Goal: Transaction & Acquisition: Obtain resource

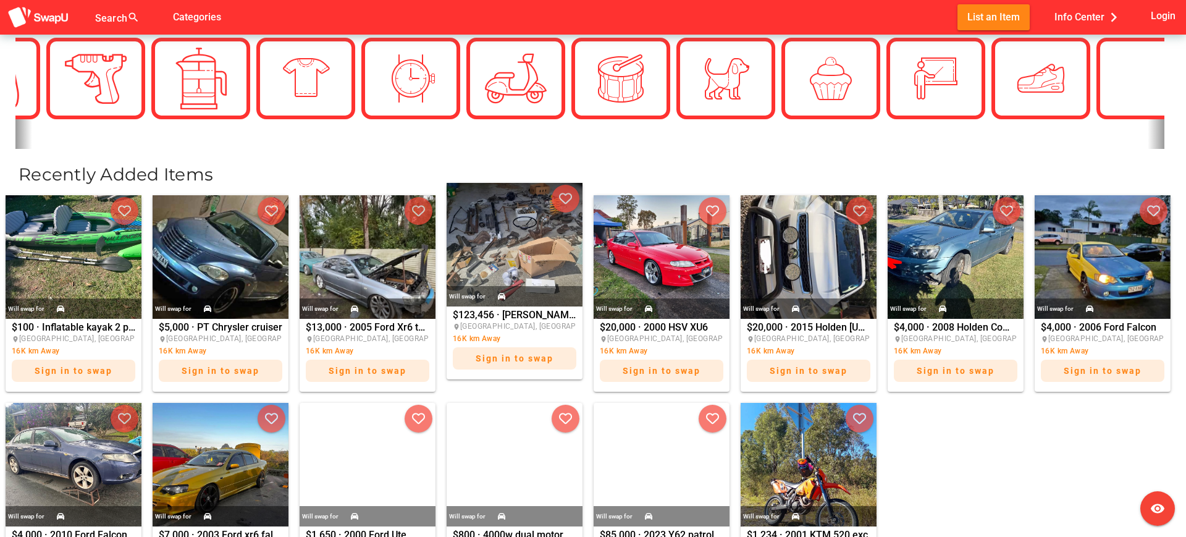
scroll to position [393, 0]
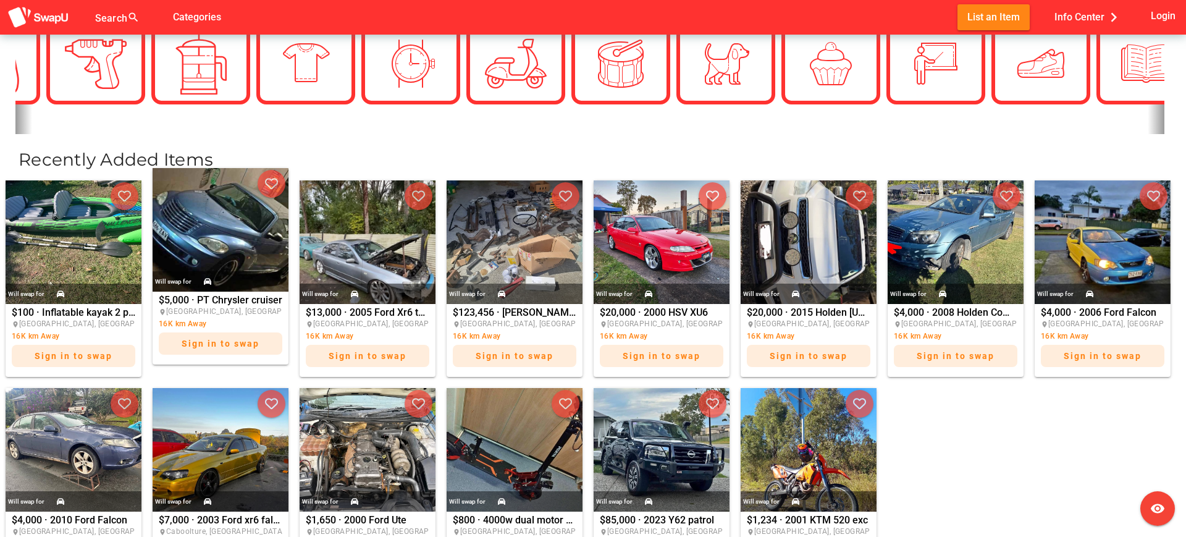
click at [256, 256] on img at bounding box center [221, 230] width 136 height 124
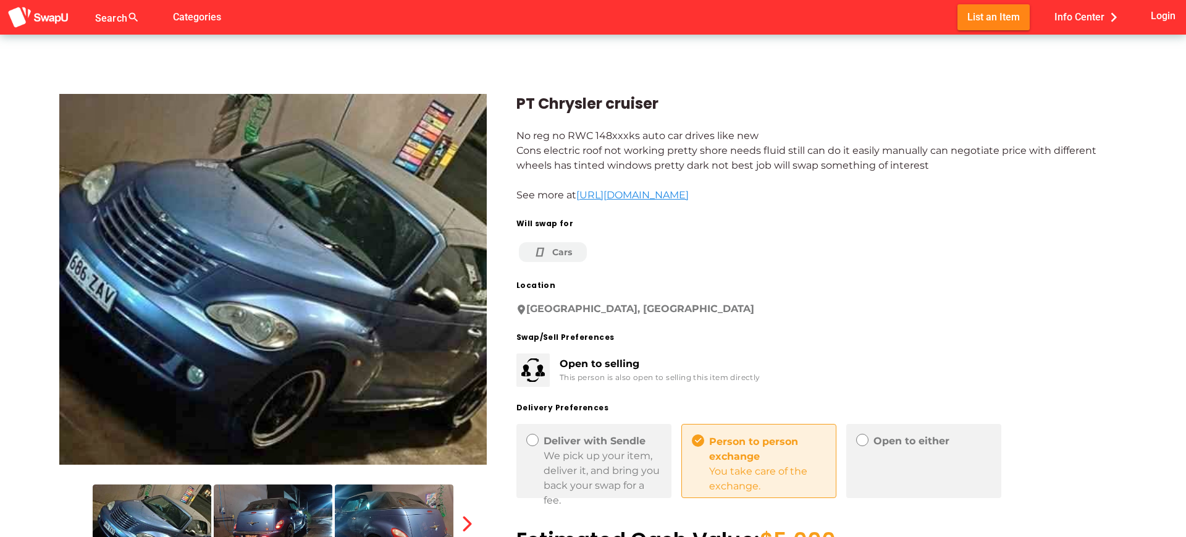
click at [566, 254] on div "Cars" at bounding box center [553, 252] width 38 height 13
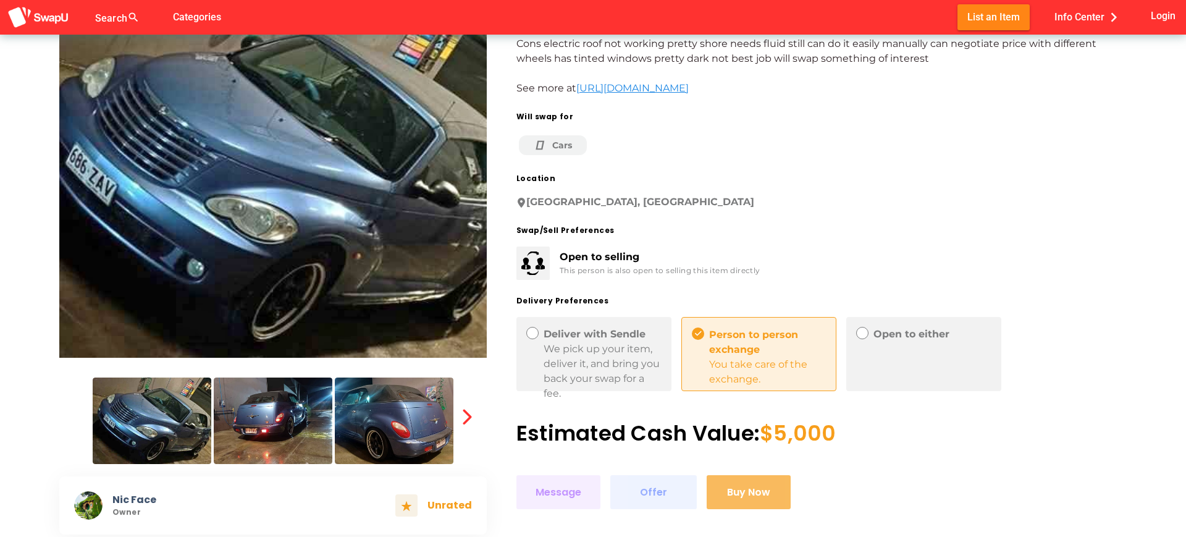
scroll to position [117, 0]
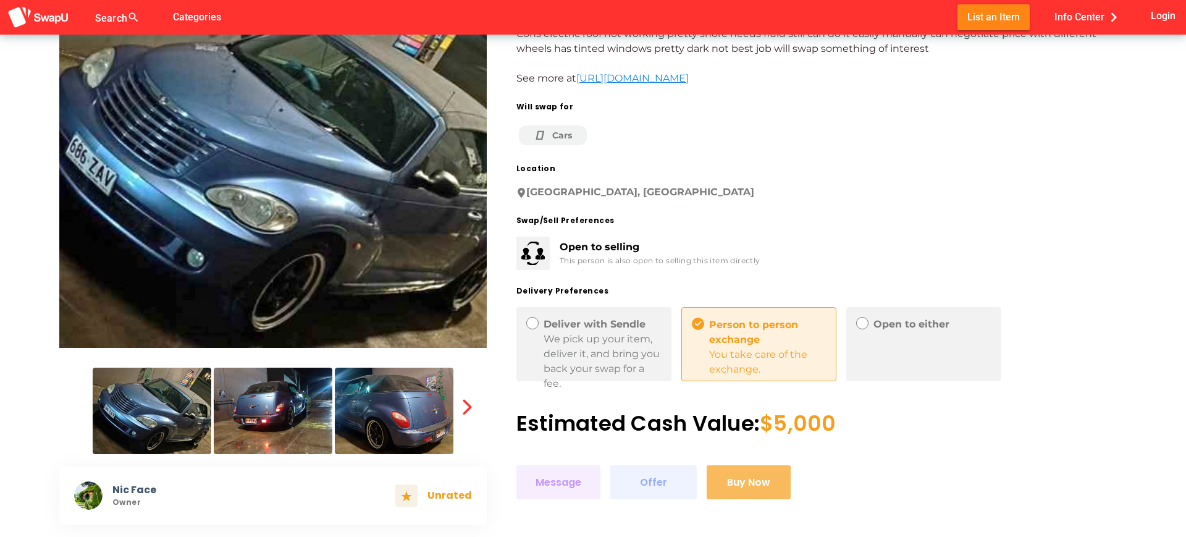
click at [609, 332] on div "We pick up your item, deliver it, and bring you back your swap for a fee." at bounding box center [603, 361] width 118 height 59
click at [534, 322] on icon at bounding box center [532, 322] width 7 height 7
click at [909, 332] on div "Open to either" at bounding box center [923, 344] width 155 height 74
click at [904, 325] on div "Open to either" at bounding box center [932, 324] width 118 height 15
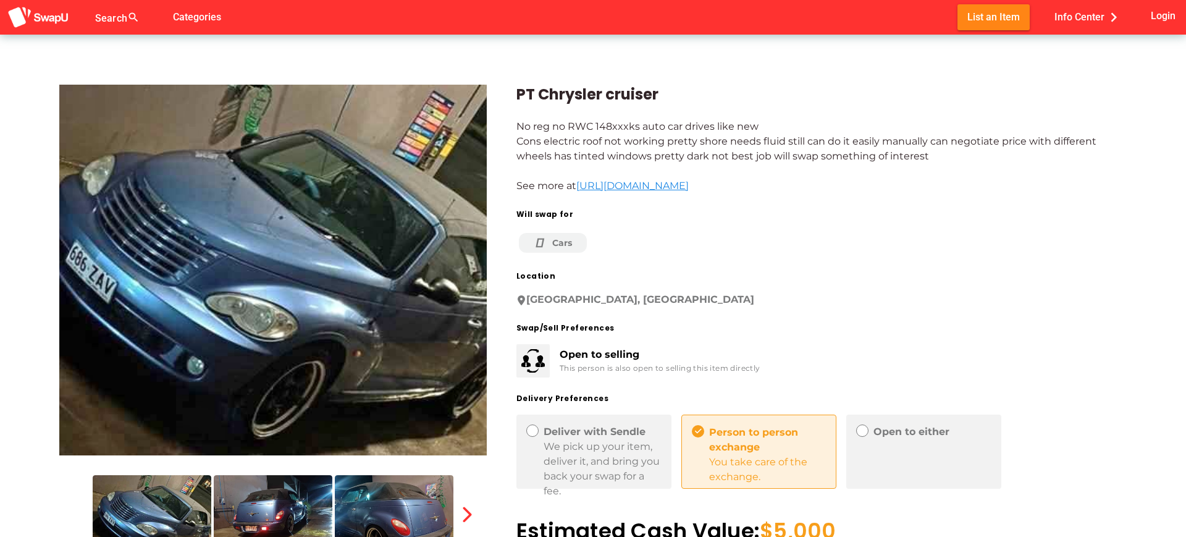
scroll to position [0, 0]
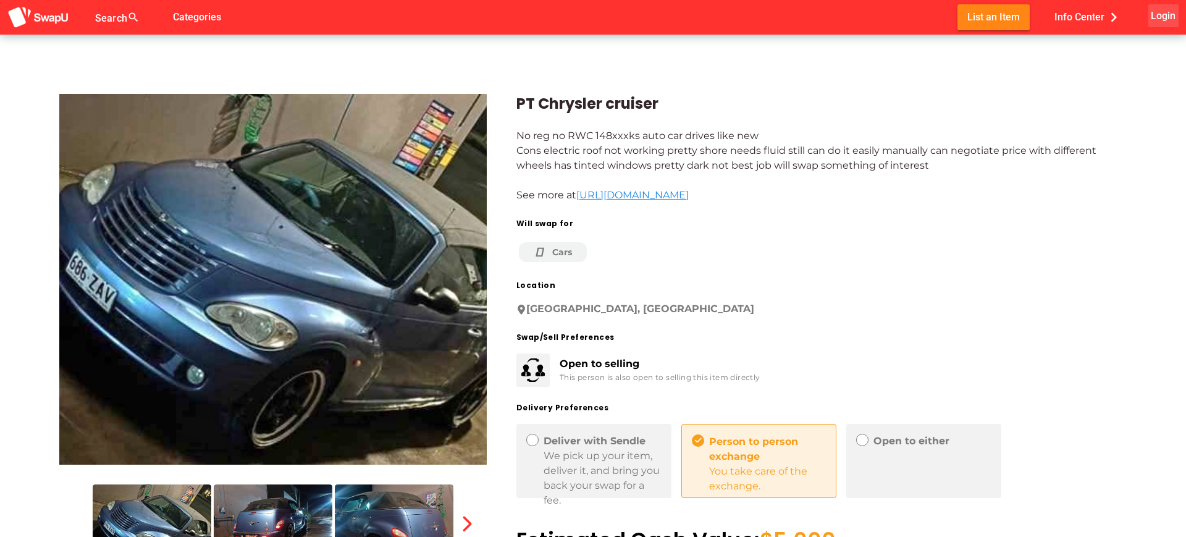
click at [1169, 15] on span "Login" at bounding box center [1163, 15] width 25 height 17
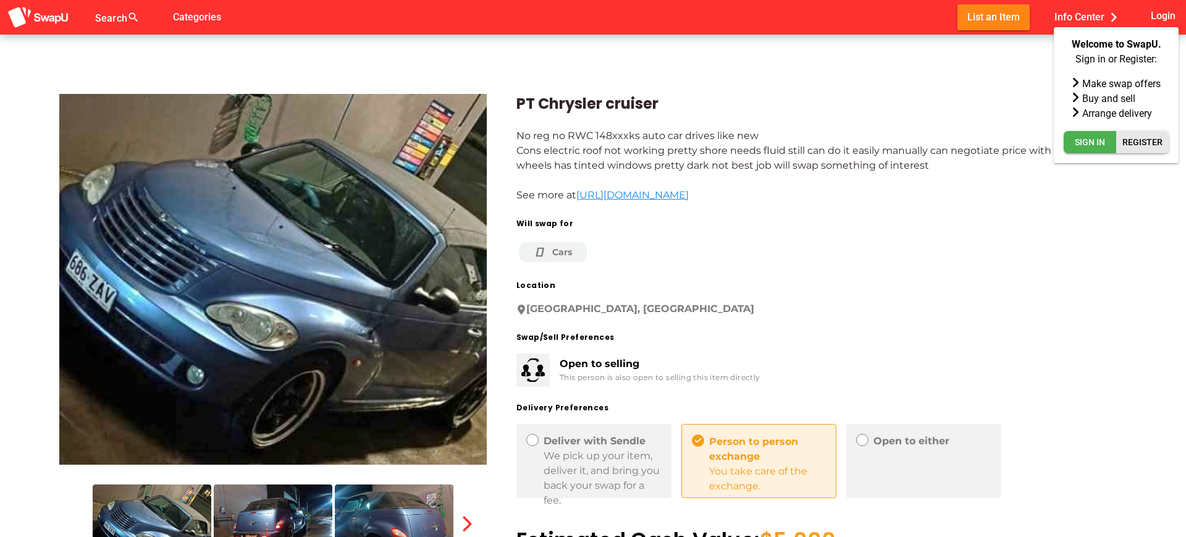
click at [1134, 146] on span "Register" at bounding box center [1142, 142] width 40 height 15
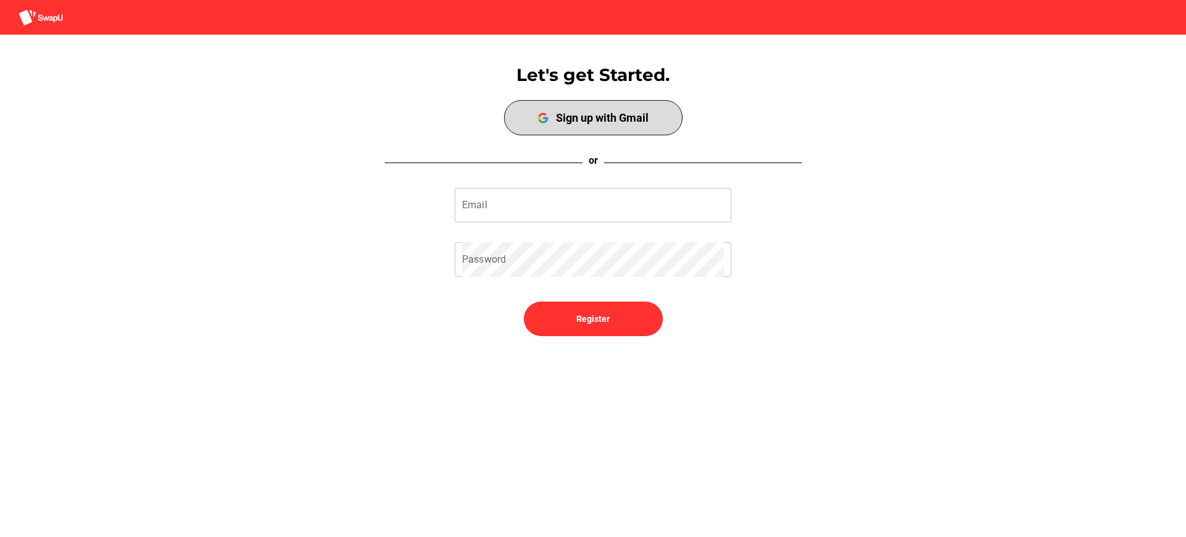
click at [600, 104] on span "Sign up with Gmail" at bounding box center [593, 118] width 174 height 30
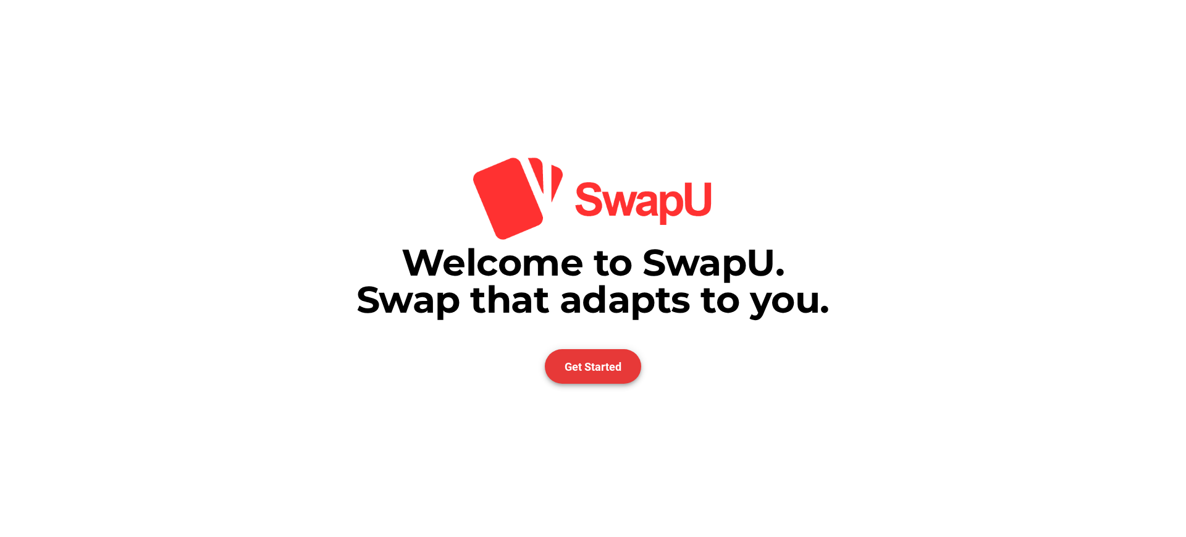
click at [597, 368] on span "Get Started" at bounding box center [593, 366] width 57 height 13
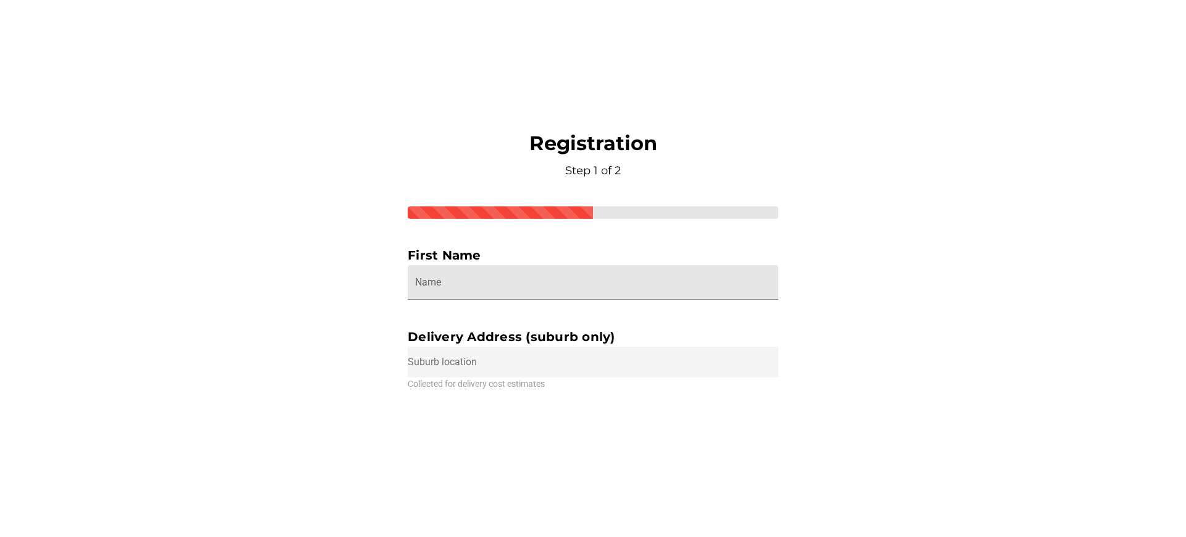
click at [501, 290] on input "Name" at bounding box center [593, 282] width 356 height 35
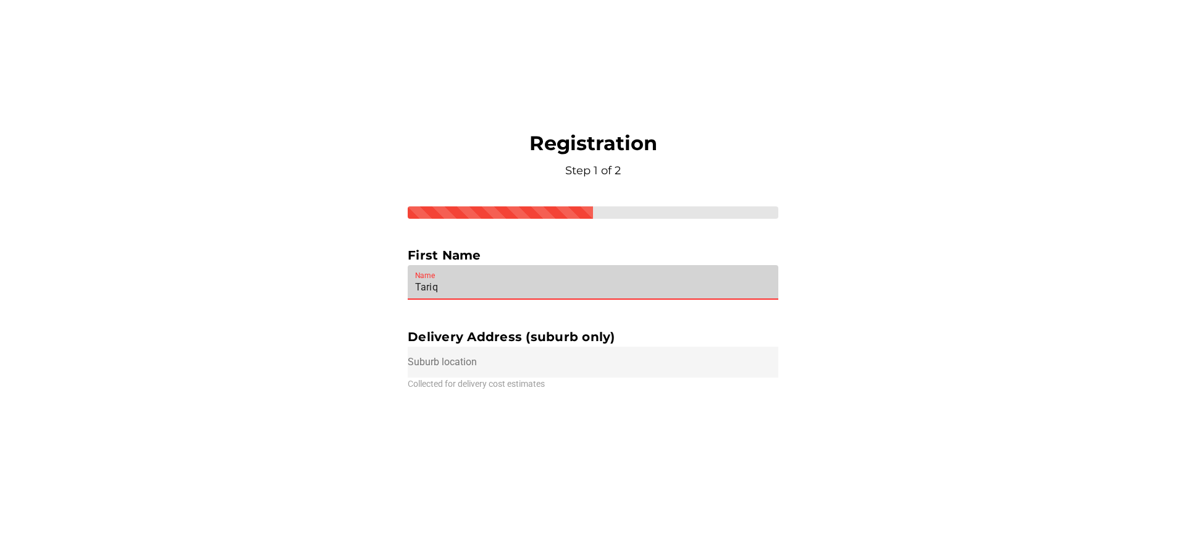
type input "Tariq"
click at [562, 364] on input "text" at bounding box center [593, 361] width 371 height 31
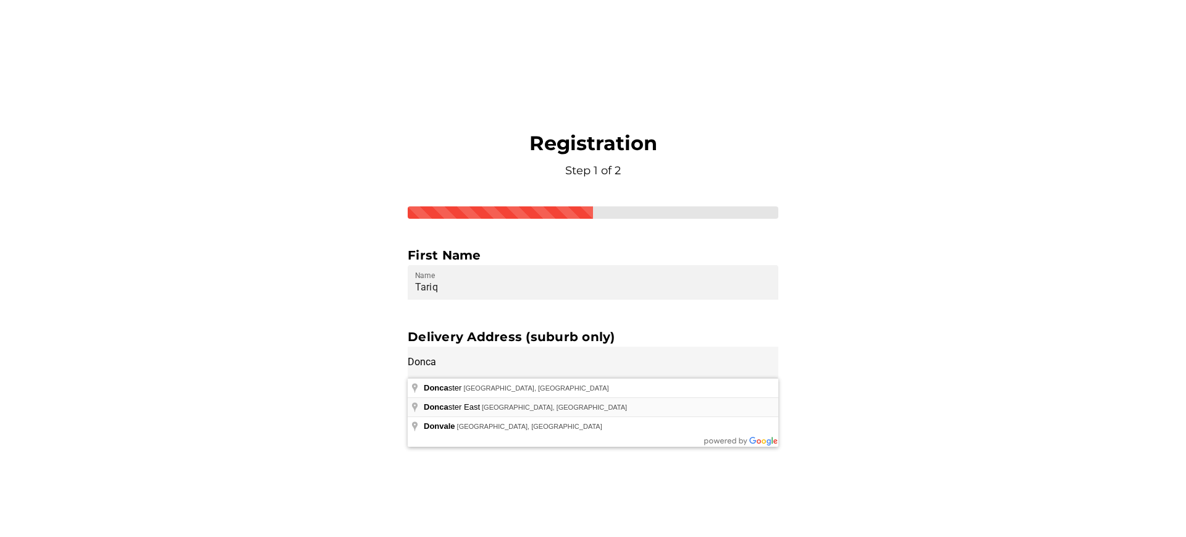
type input "Doncaster East VIC, Australia"
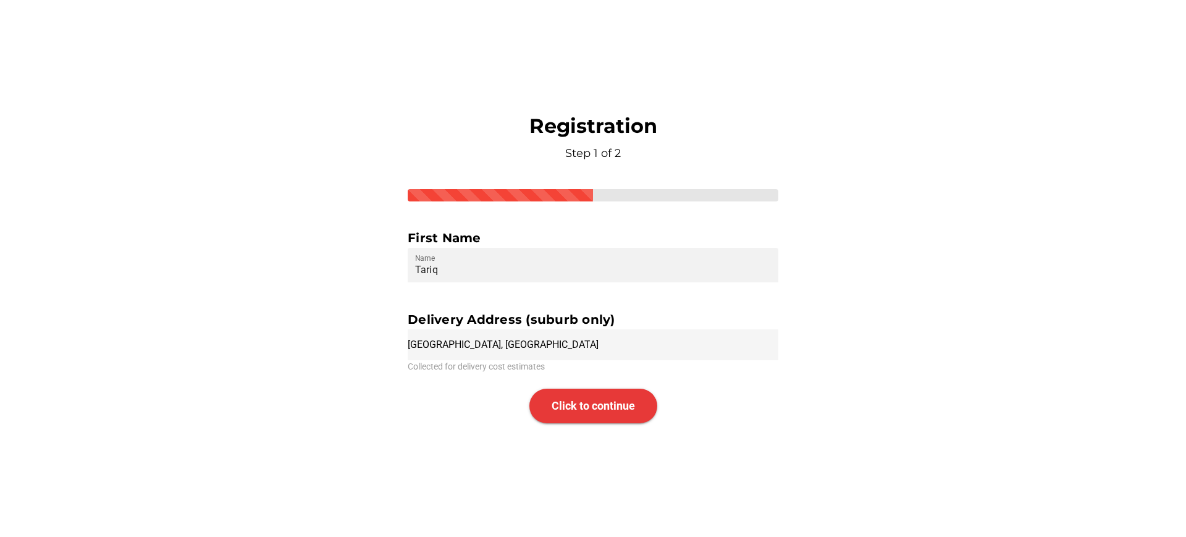
click at [578, 406] on span "Click to continue" at bounding box center [593, 405] width 83 height 13
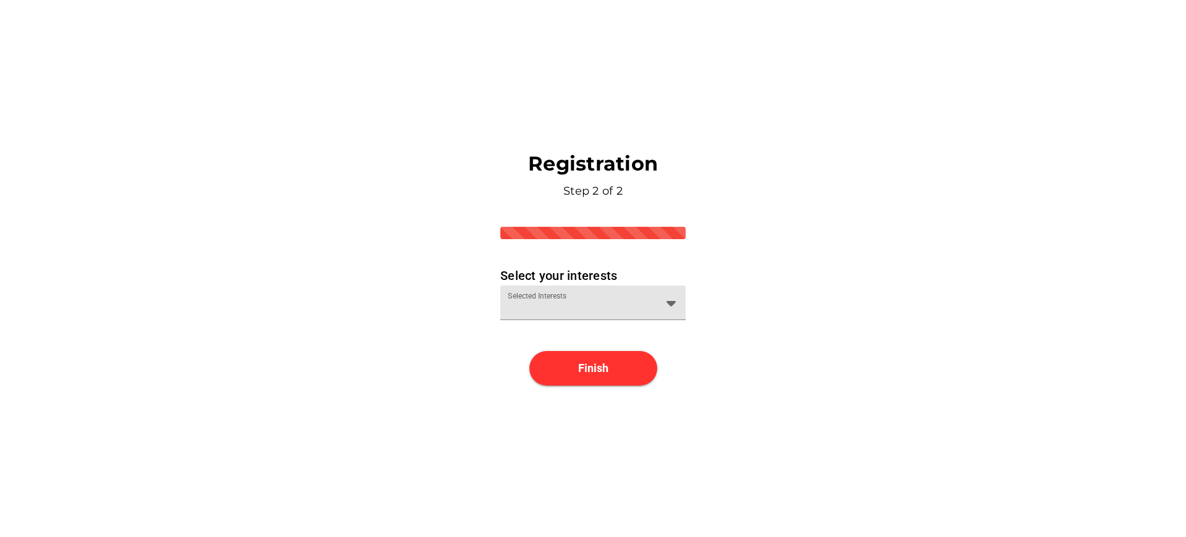
click at [603, 304] on div at bounding box center [582, 310] width 148 height 20
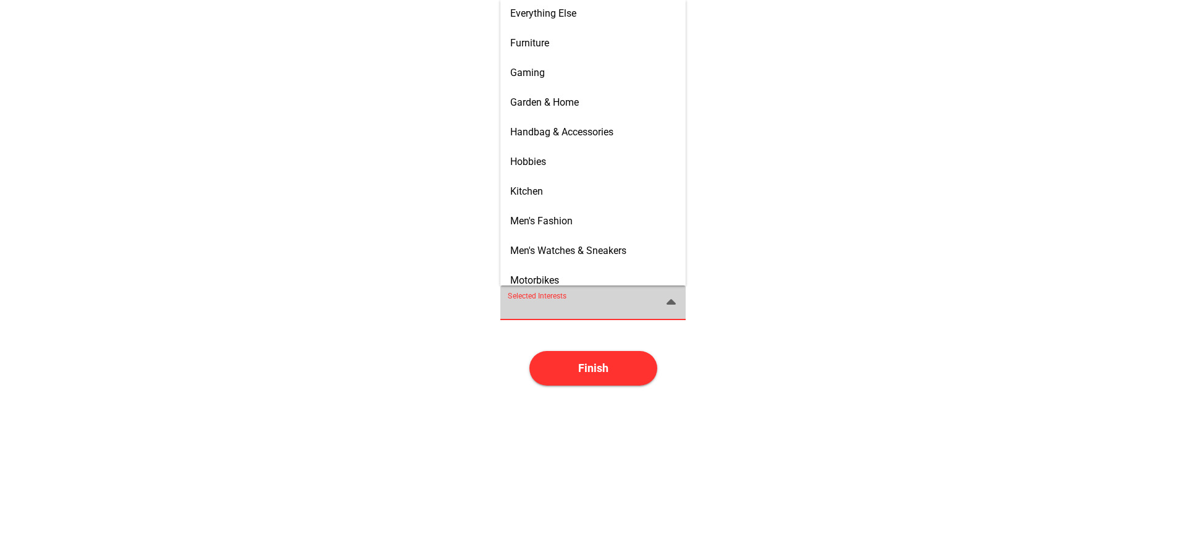
scroll to position [409, 0]
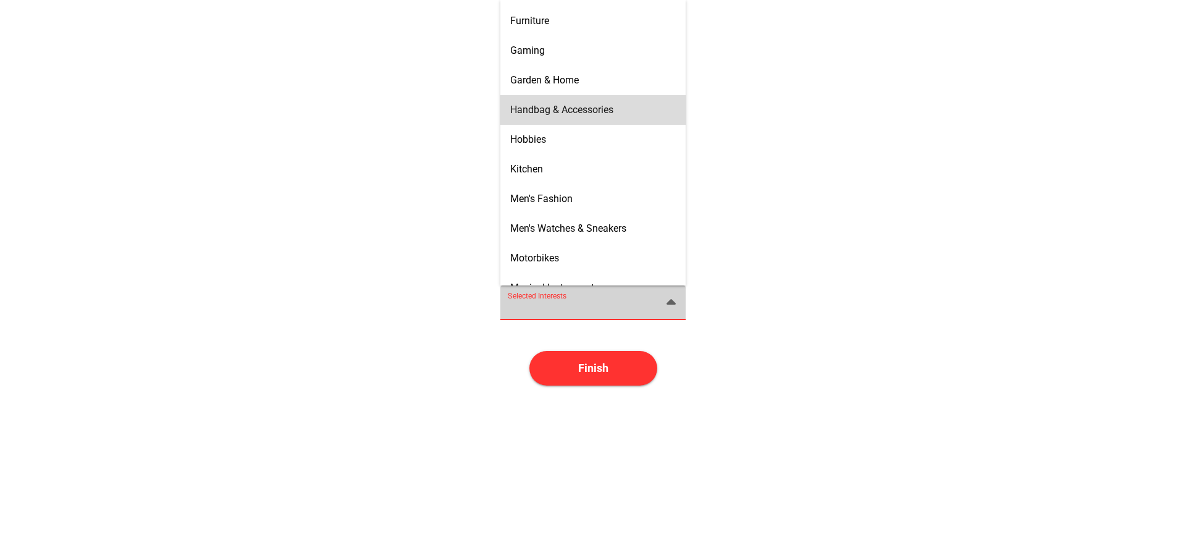
click at [582, 109] on span "Handbag & Accessories" at bounding box center [561, 110] width 103 height 12
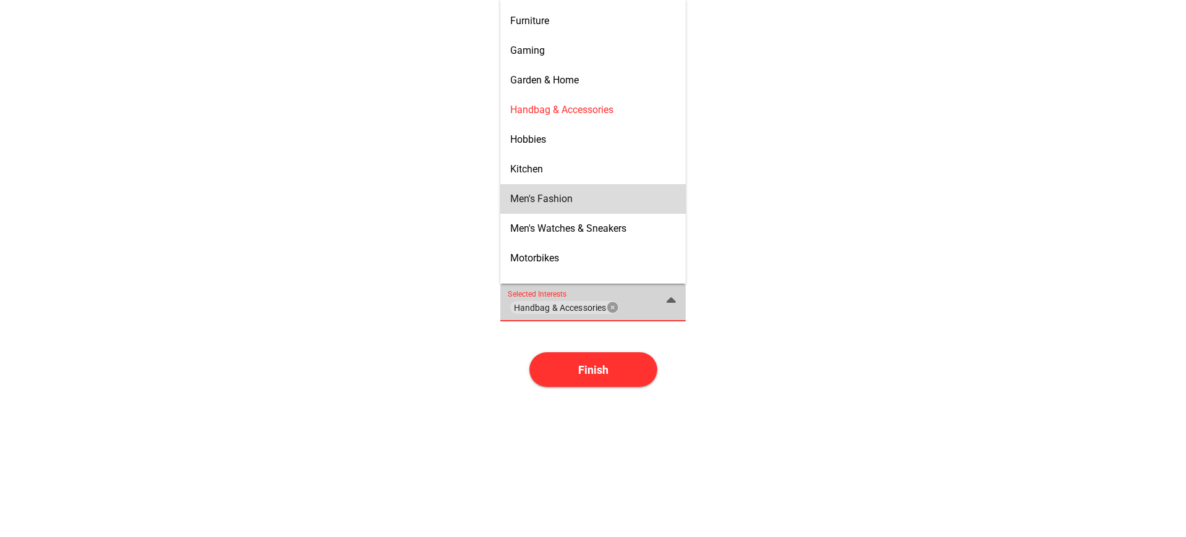
click at [573, 199] on div "Men's Fashion" at bounding box center [593, 199] width 166 height 12
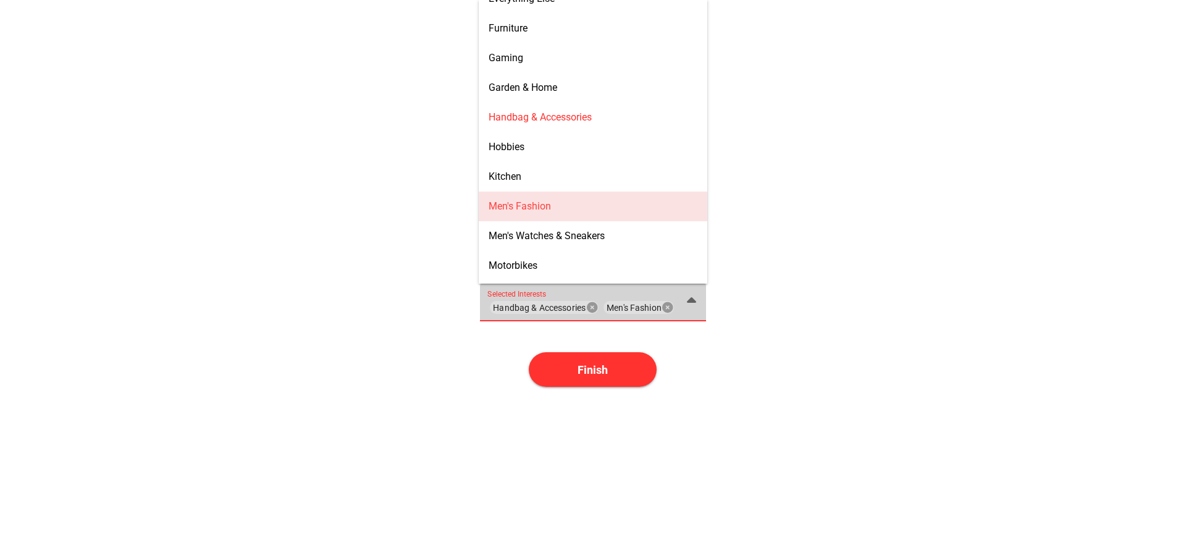
scroll to position [400, 0]
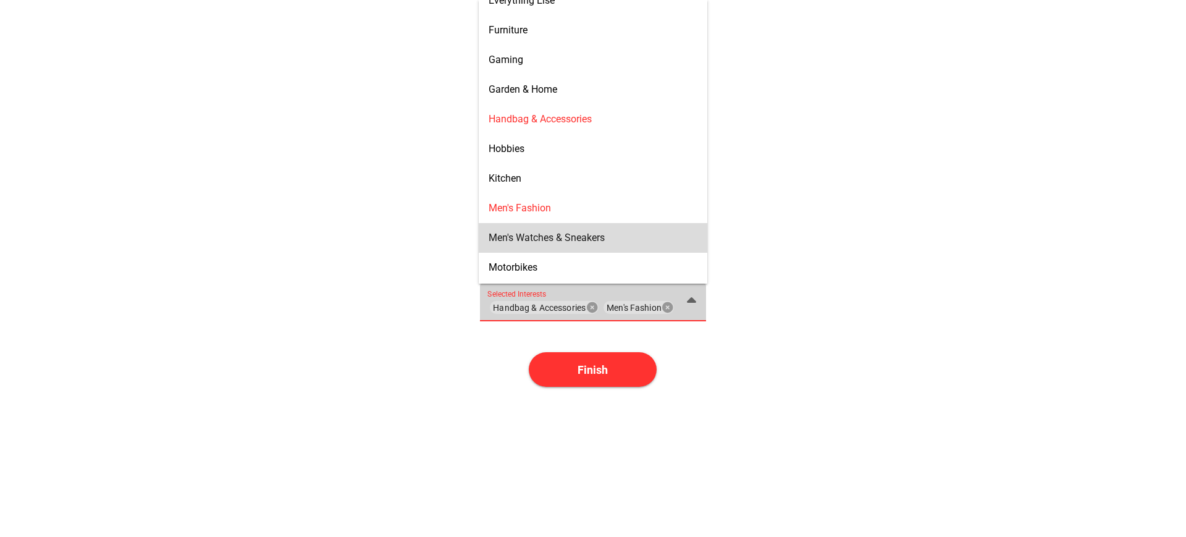
click at [554, 251] on div "Men's Watches & Sneakers" at bounding box center [593, 238] width 229 height 30
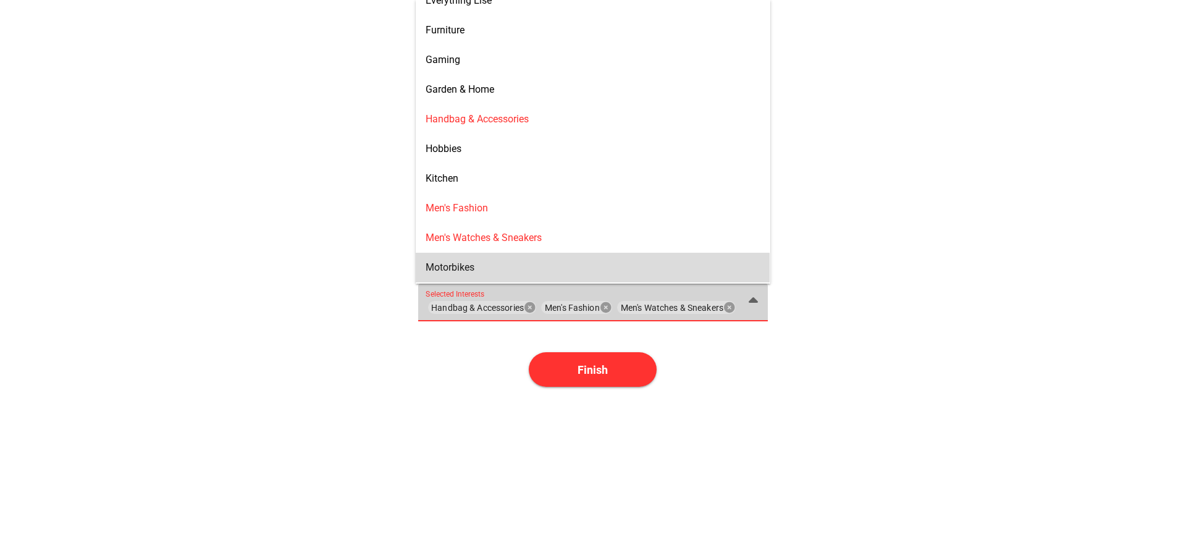
click at [542, 264] on div "Motorbikes" at bounding box center [593, 267] width 334 height 12
type input "Handbag & Accessories, Men's Fashion, Men's Watches & Sneakers, Motorbikes"
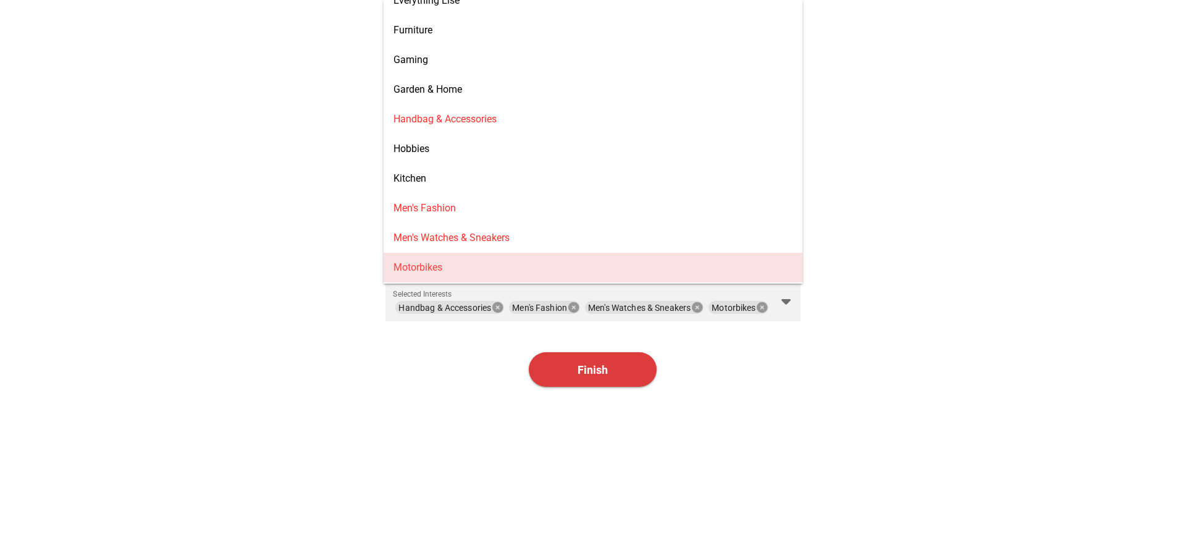
click at [582, 368] on span "Finish" at bounding box center [592, 369] width 30 height 13
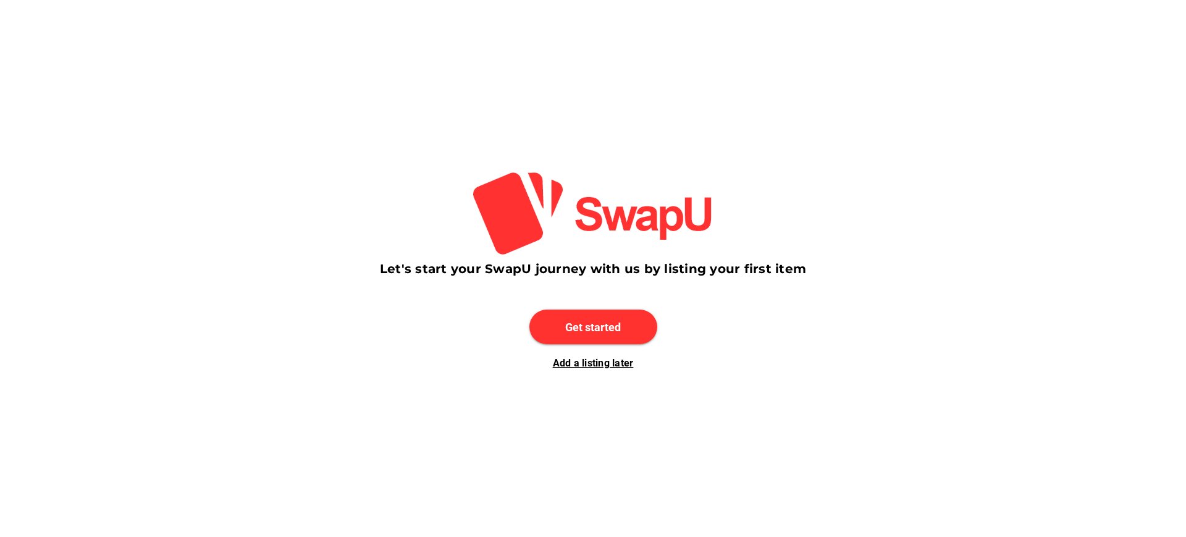
click at [592, 365] on div "Add a listing later" at bounding box center [593, 363] width 426 height 12
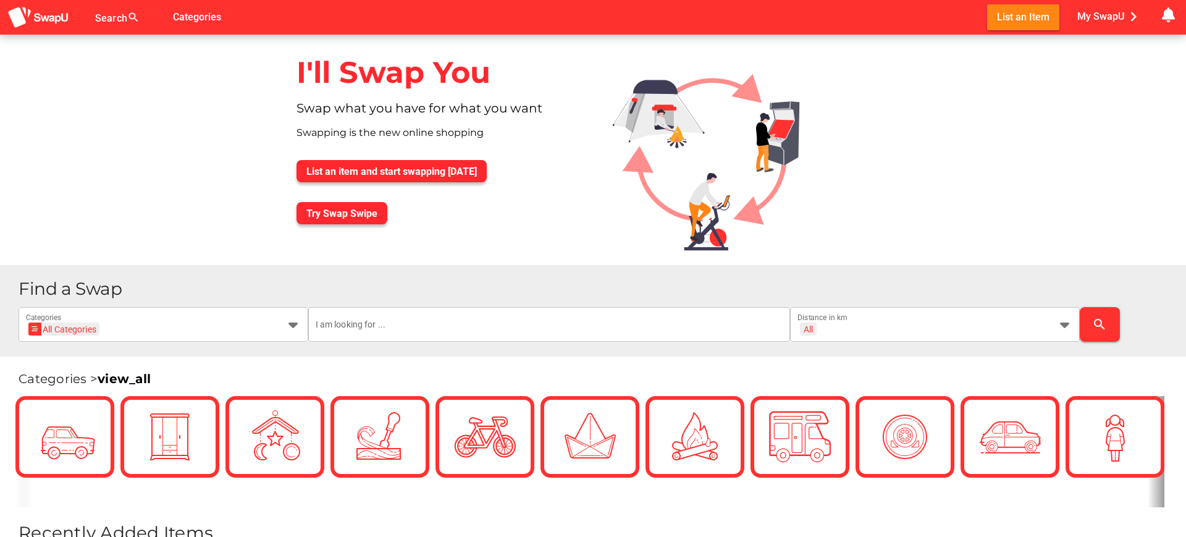
scroll to position [107, 0]
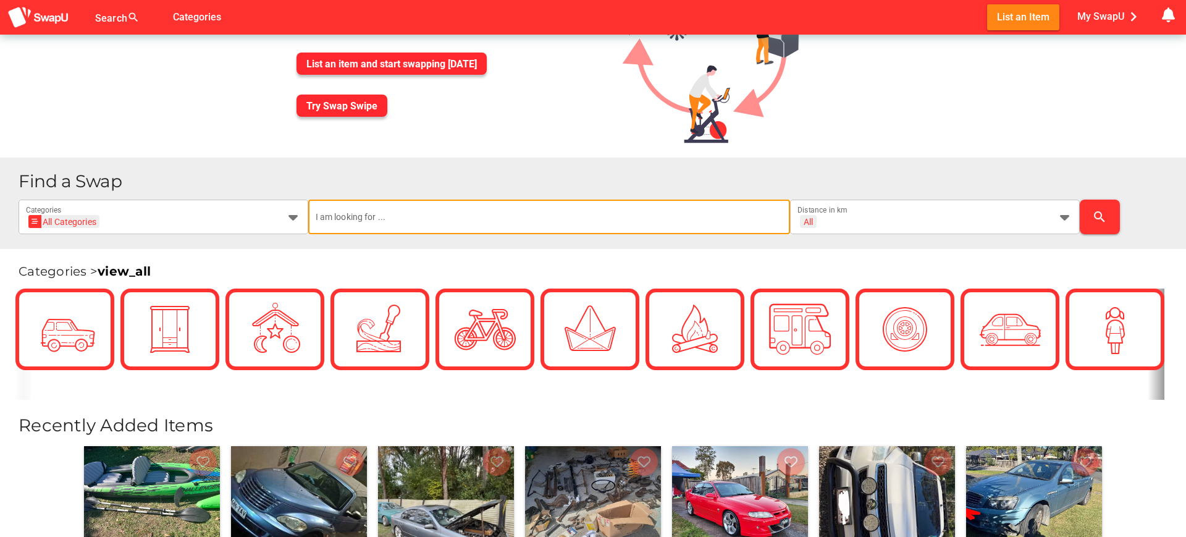
click at [356, 208] on input "text" at bounding box center [550, 216] width 468 height 35
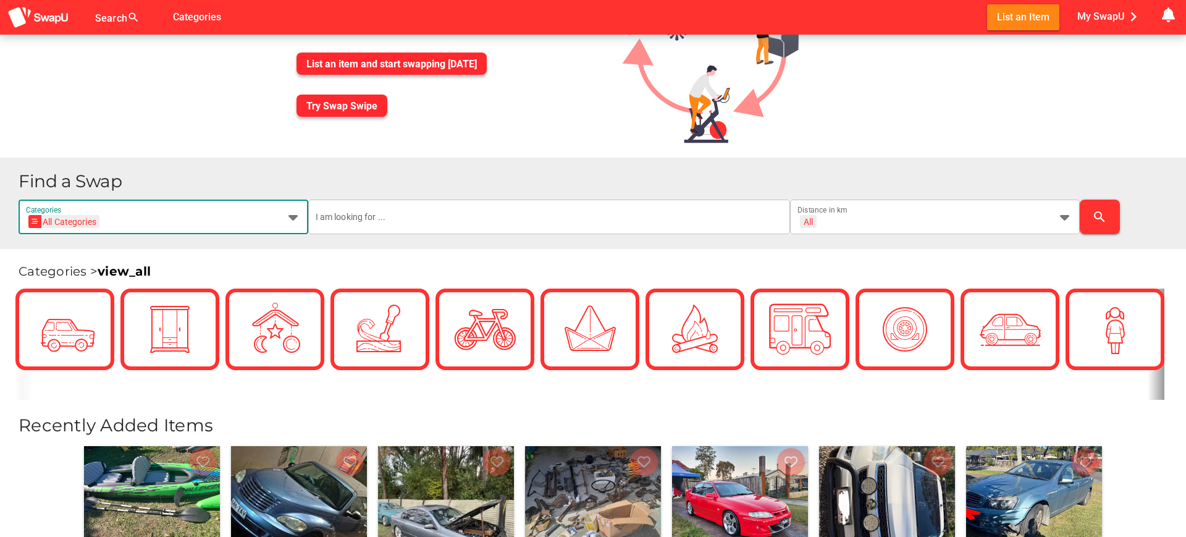
click at [293, 219] on icon at bounding box center [293, 216] width 15 height 15
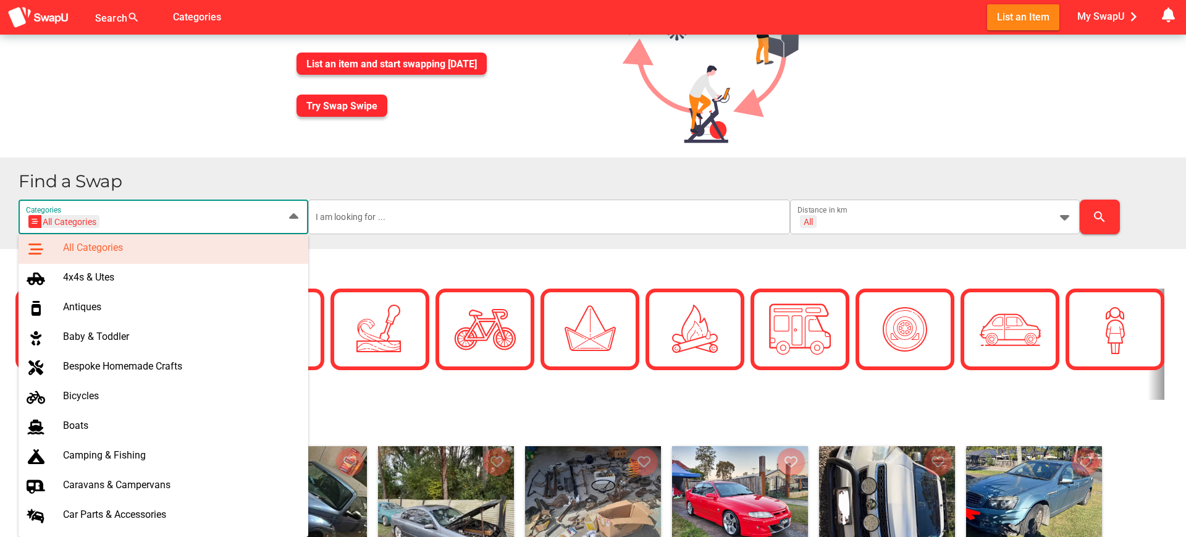
click at [292, 214] on icon at bounding box center [293, 216] width 15 height 15
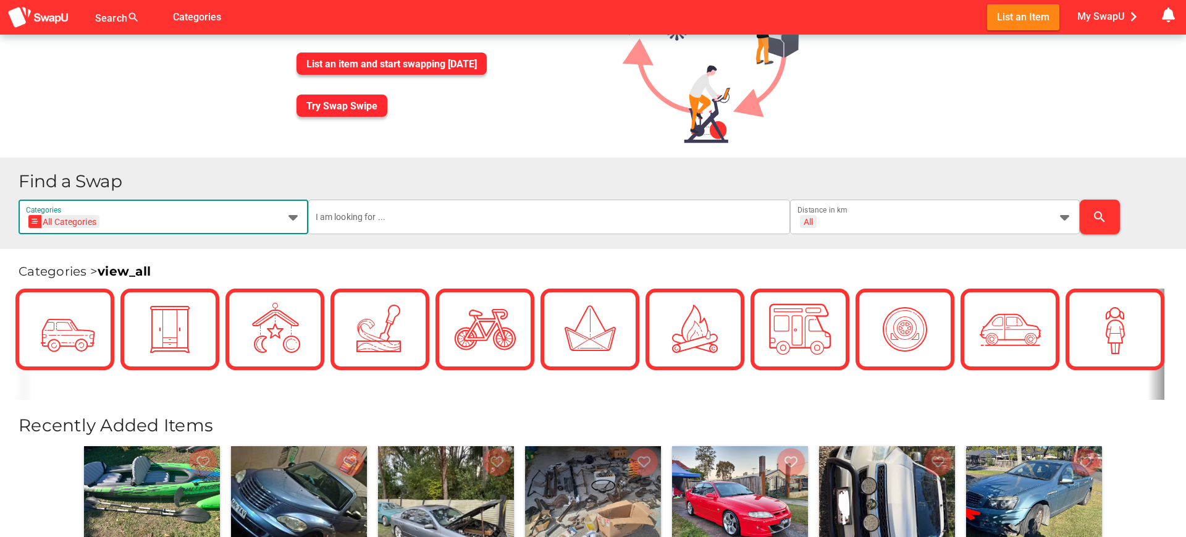
scroll to position [0, 52]
click at [292, 214] on icon at bounding box center [293, 216] width 15 height 15
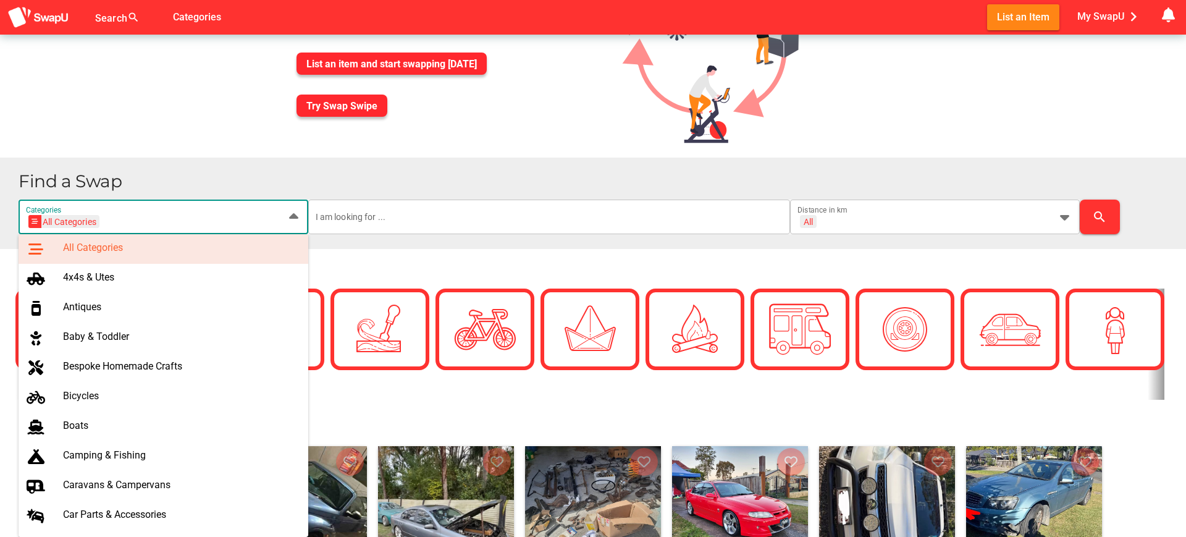
click at [292, 214] on icon at bounding box center [293, 216] width 15 height 15
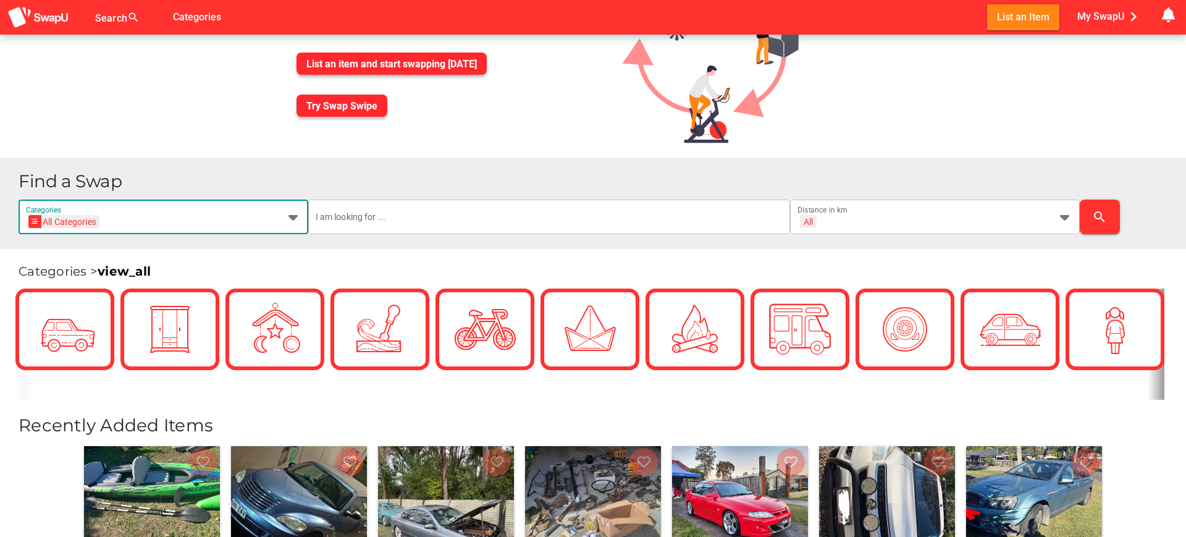
click at [292, 214] on icon at bounding box center [293, 216] width 15 height 15
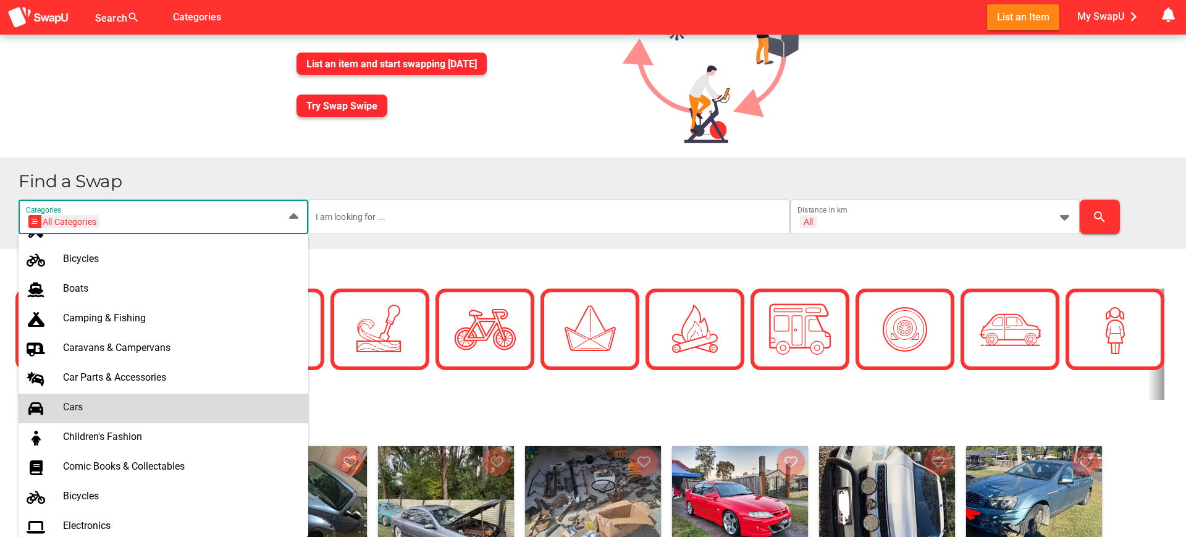
scroll to position [304, 0]
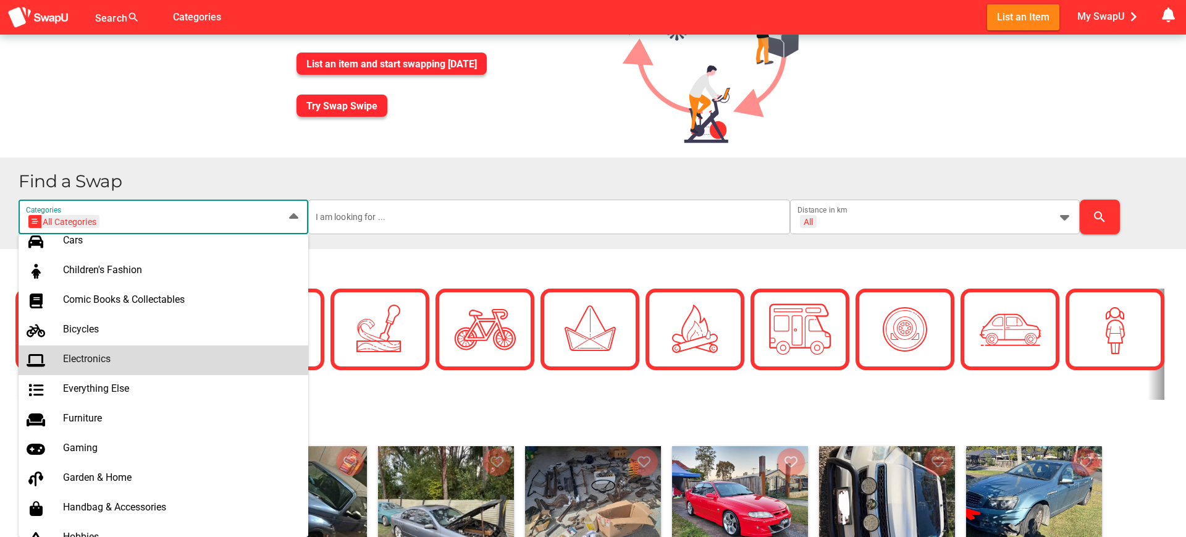
click at [172, 359] on div "Electronics" at bounding box center [180, 359] width 235 height 12
type input "Electronics"
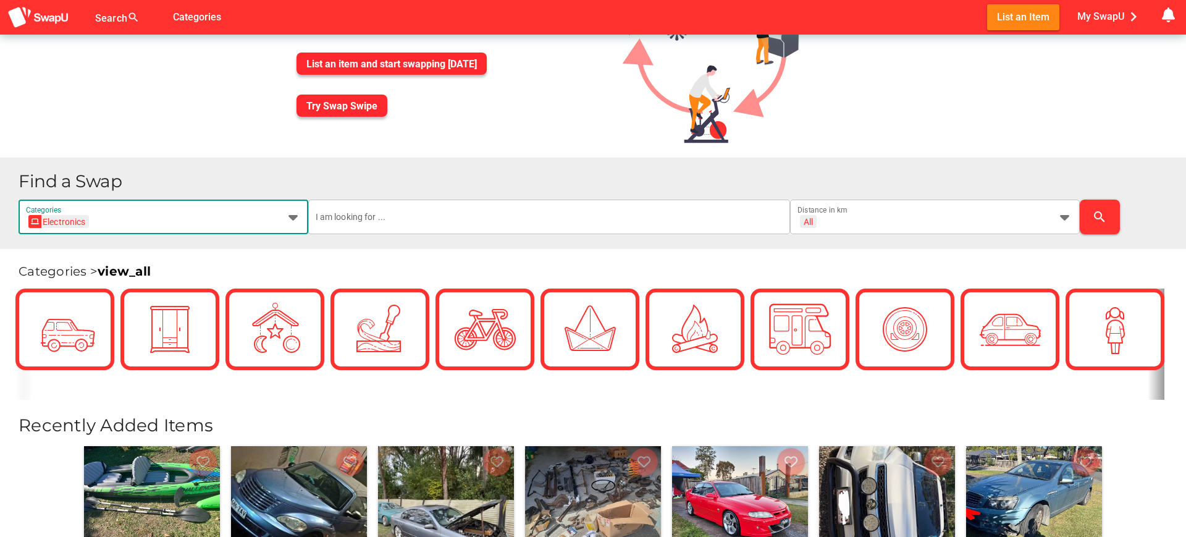
scroll to position [0, 0]
click at [409, 250] on div "Categories > view_all" at bounding box center [593, 265] width 1186 height 32
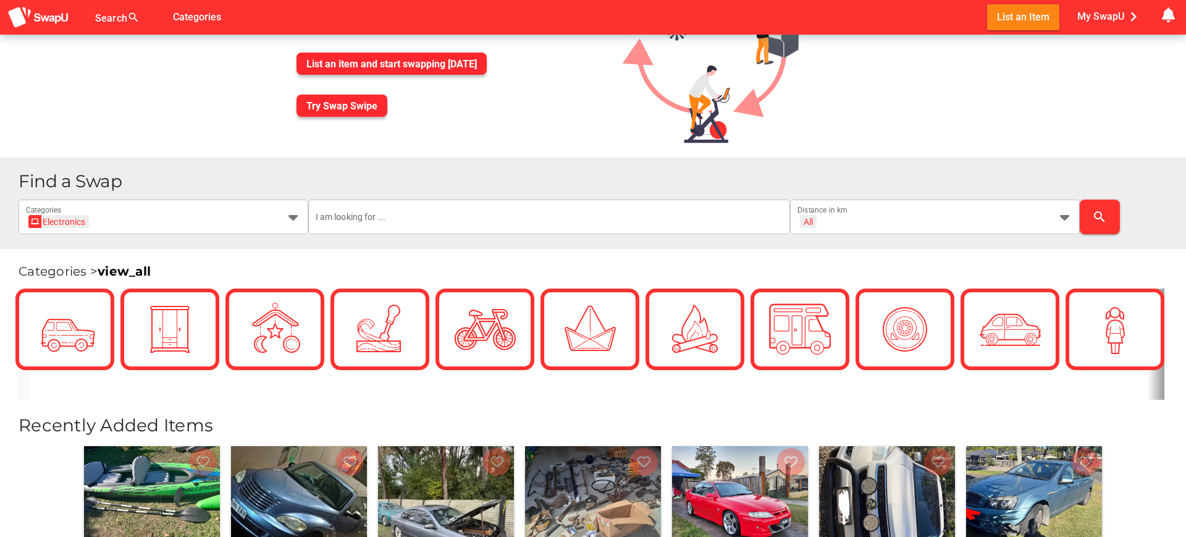
click at [73, 270] on span "Categories > view_all" at bounding box center [85, 271] width 132 height 15
click at [117, 271] on link "view_all" at bounding box center [124, 271] width 53 height 15
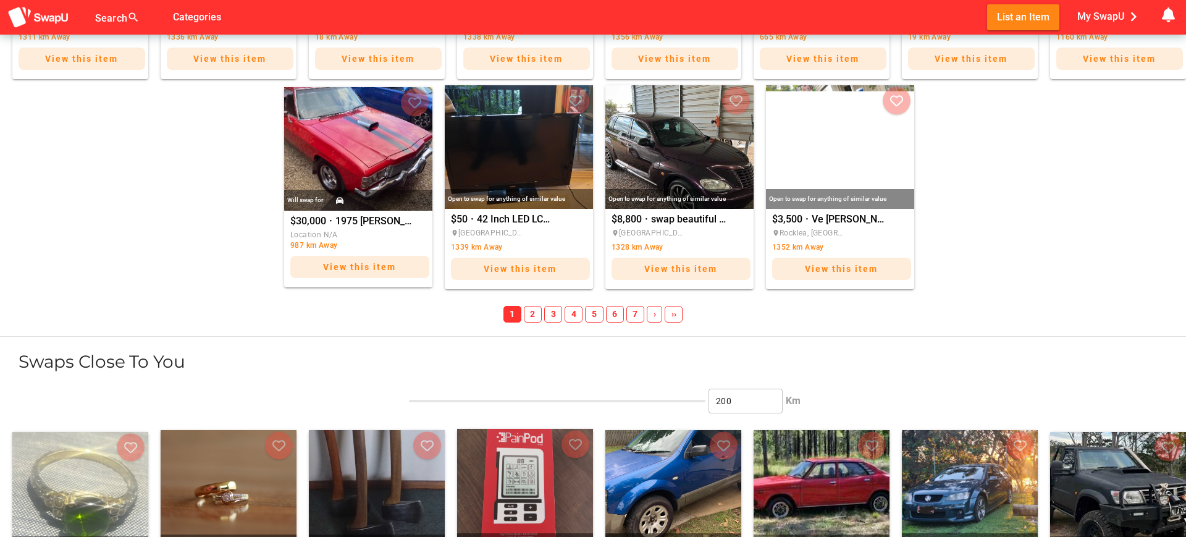
scroll to position [1283, 0]
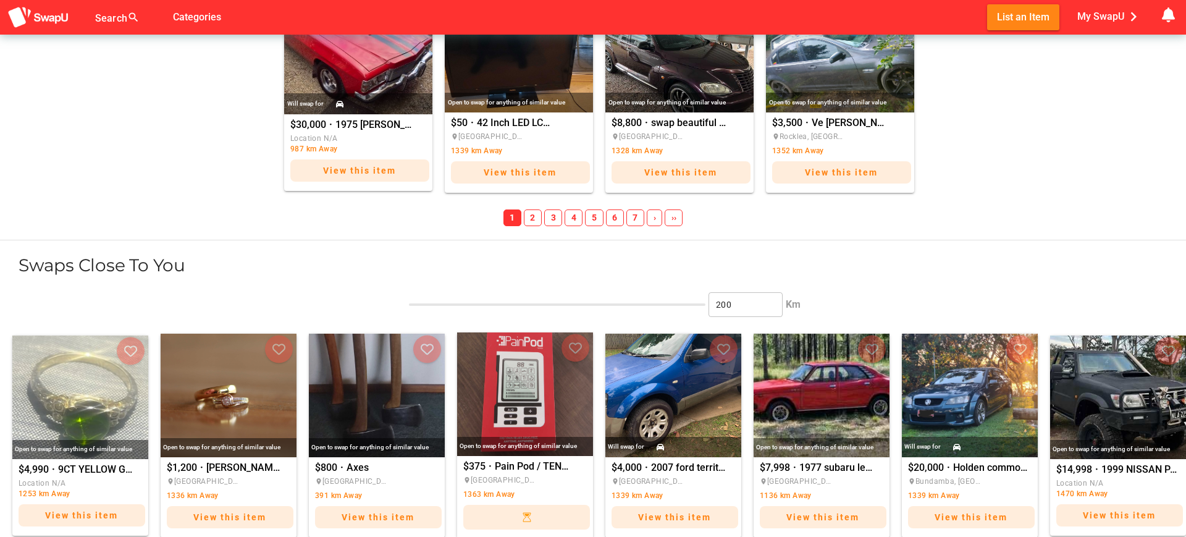
click at [672, 219] on span "››" at bounding box center [674, 217] width 18 height 17
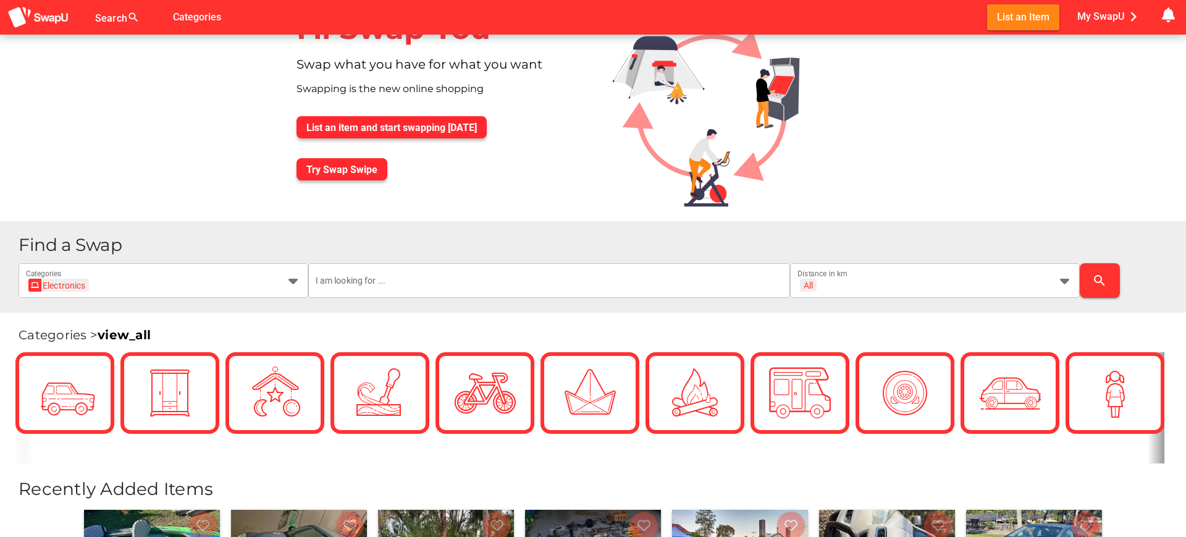
scroll to position [0, 0]
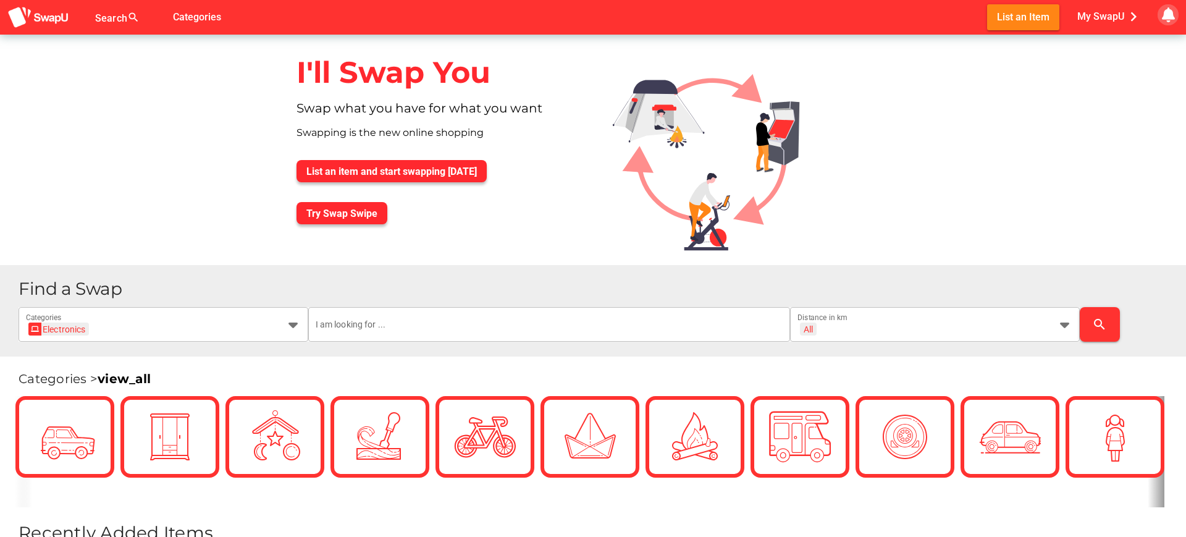
click at [1170, 15] on icon "button" at bounding box center [1168, 14] width 15 height 15
click at [380, 171] on span "List an item and start swapping [DATE]" at bounding box center [391, 172] width 170 height 12
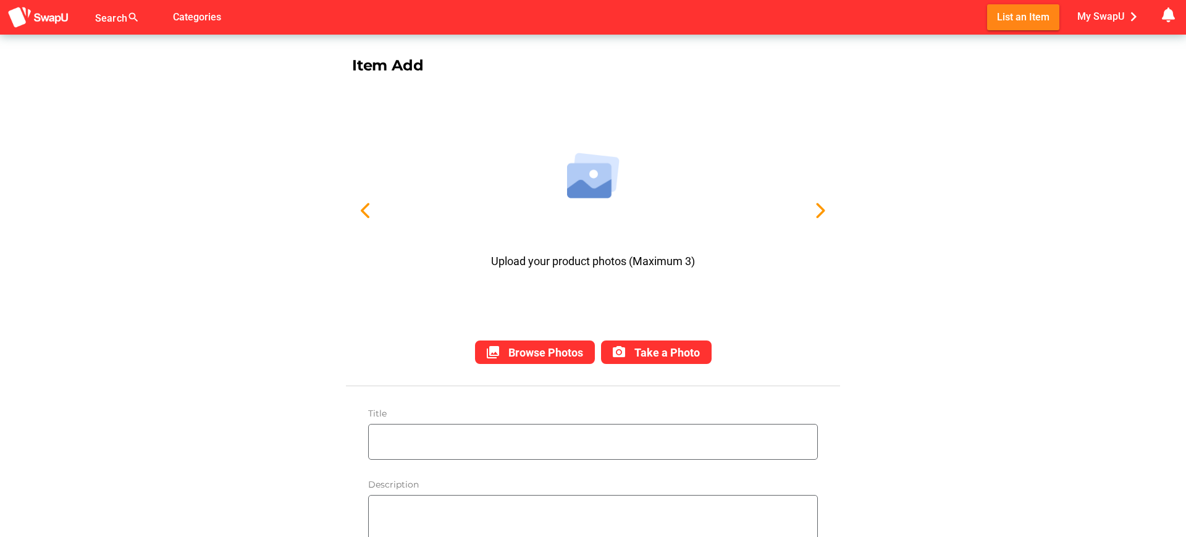
click at [33, 30] on div "Search search false Categories List an Item My SwapU chevron_right getting mess…" at bounding box center [593, 17] width 1186 height 35
click at [38, 18] on img at bounding box center [38, 17] width 62 height 23
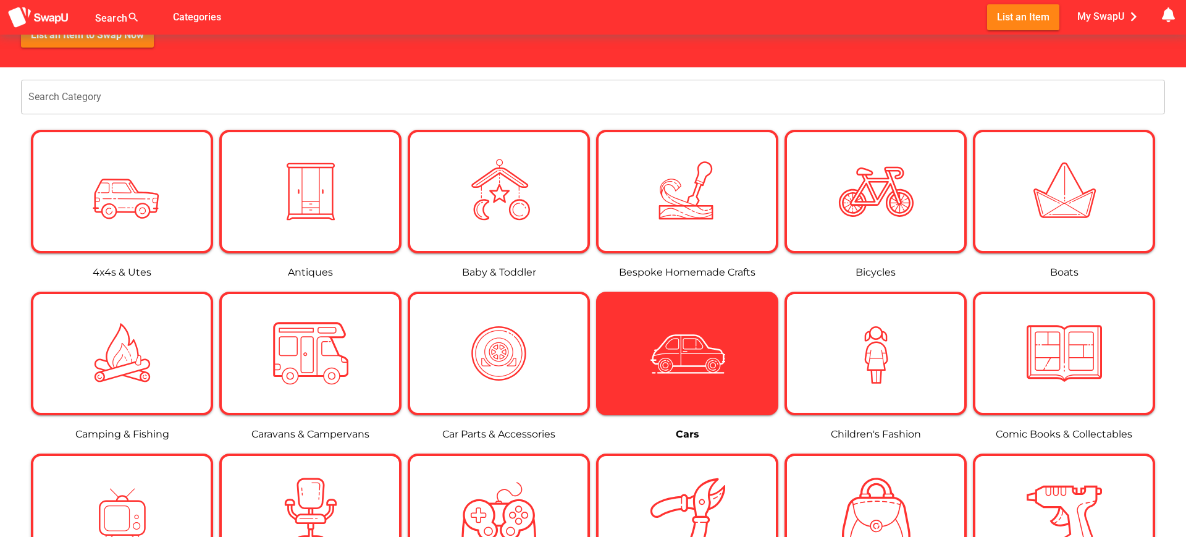
scroll to position [439, 0]
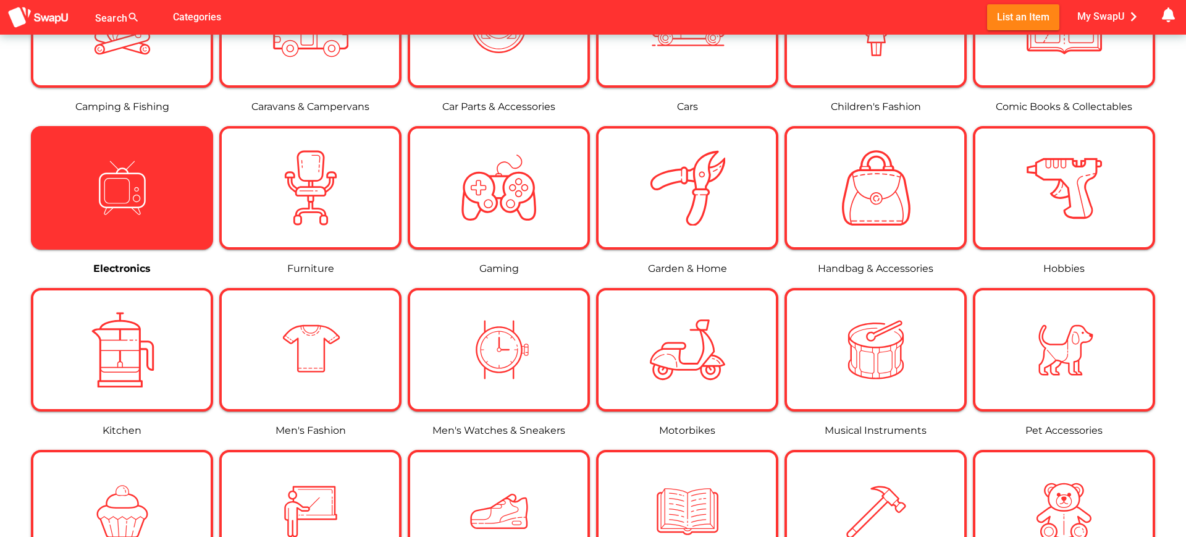
click at [157, 167] on div at bounding box center [122, 187] width 75 height 75
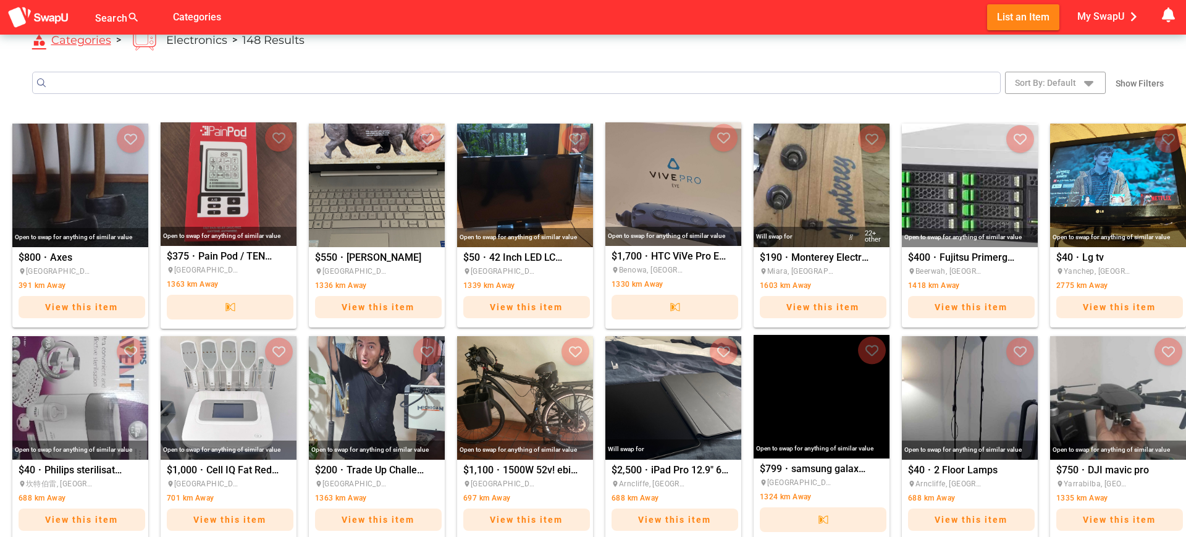
scroll to position [185, 0]
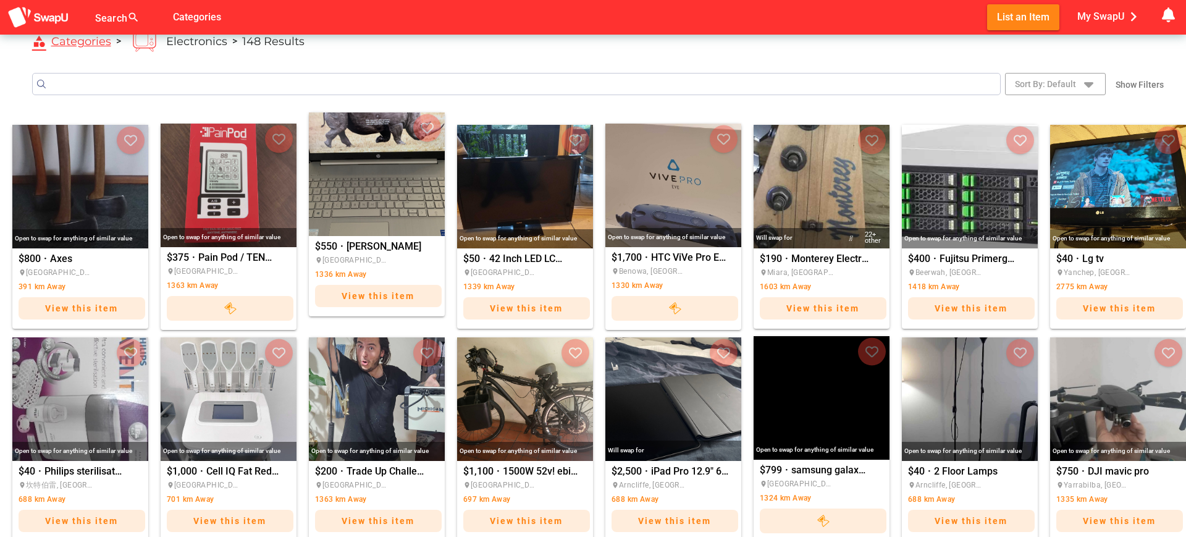
click at [394, 210] on img "Amy" at bounding box center [377, 174] width 136 height 124
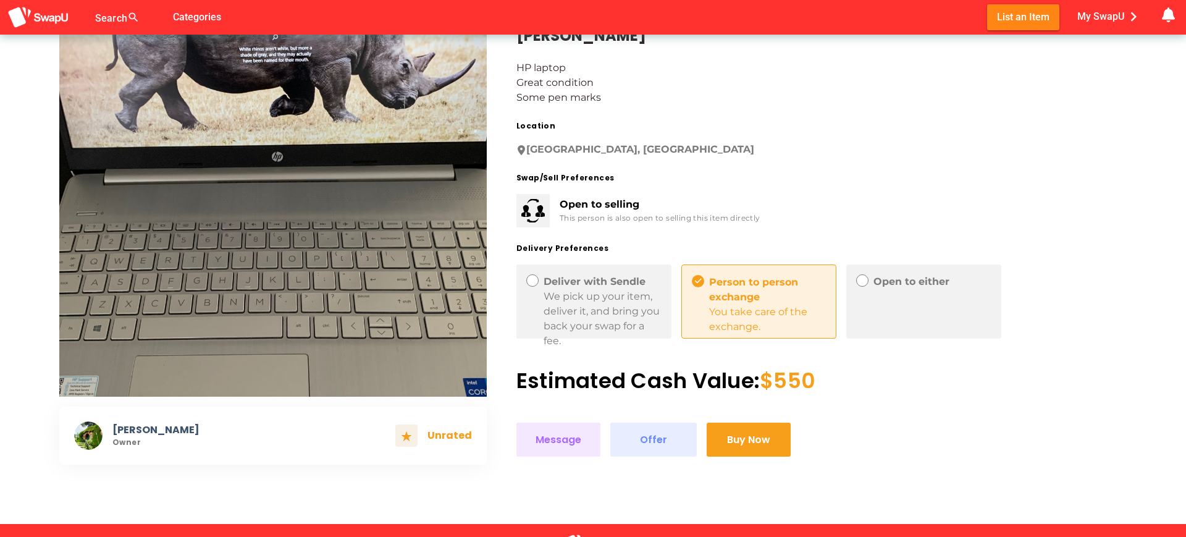
scroll to position [111, 0]
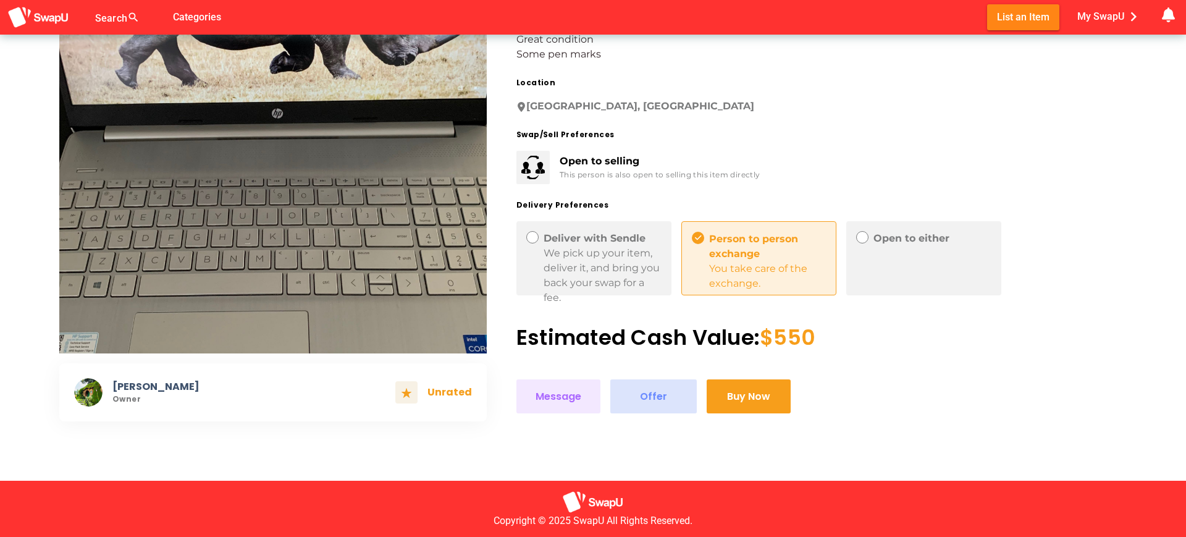
click at [640, 401] on span "Offer" at bounding box center [653, 396] width 27 height 17
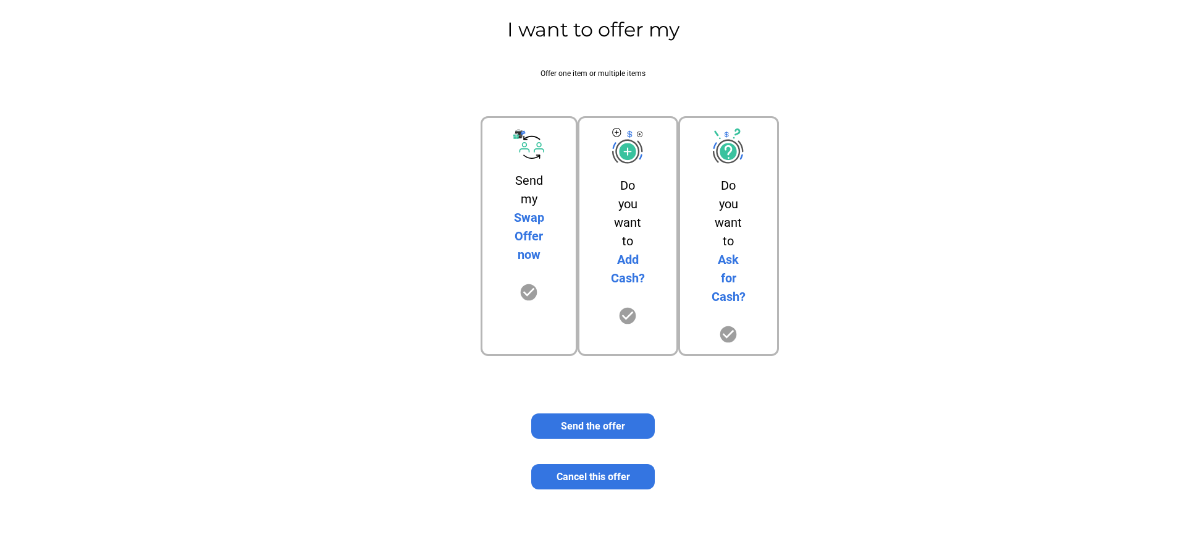
click at [723, 301] on div "Ask for Cash?" at bounding box center [728, 278] width 34 height 56
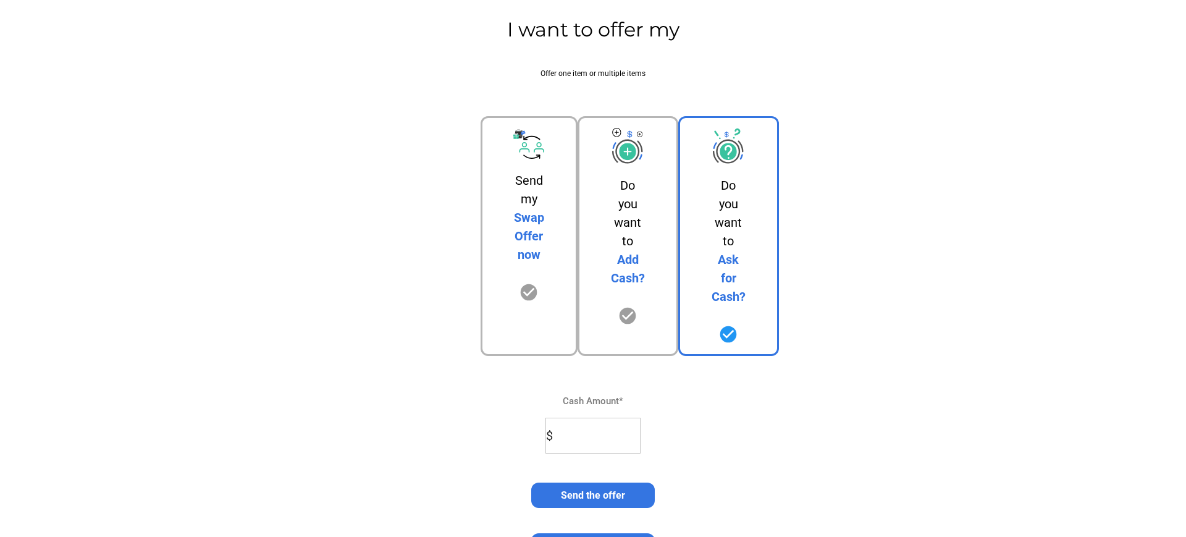
click at [639, 292] on div "Do you want to Add Cash? check_circle" at bounding box center [627, 236] width 101 height 240
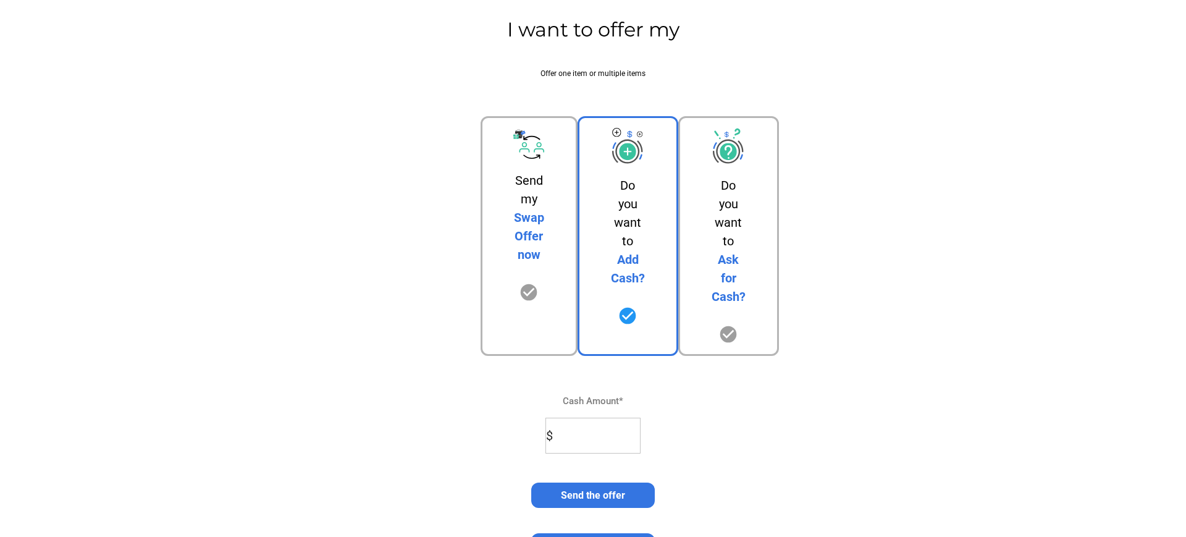
click at [549, 293] on div "Send my Swap Offer now check_circle" at bounding box center [529, 236] width 97 height 240
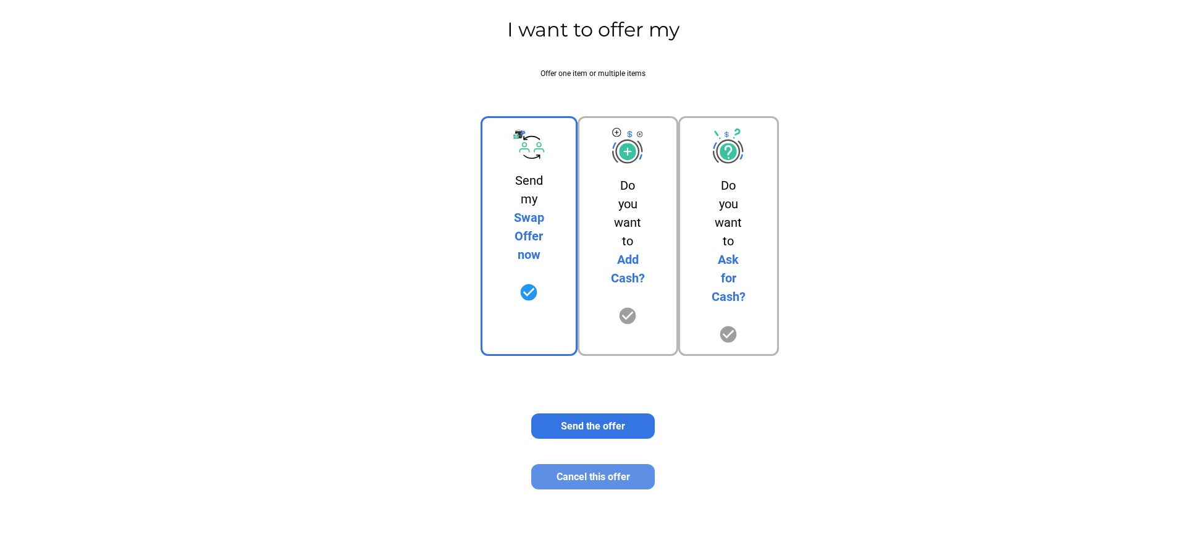
click at [595, 477] on span "Cancel this offer" at bounding box center [592, 477] width 73 height 12
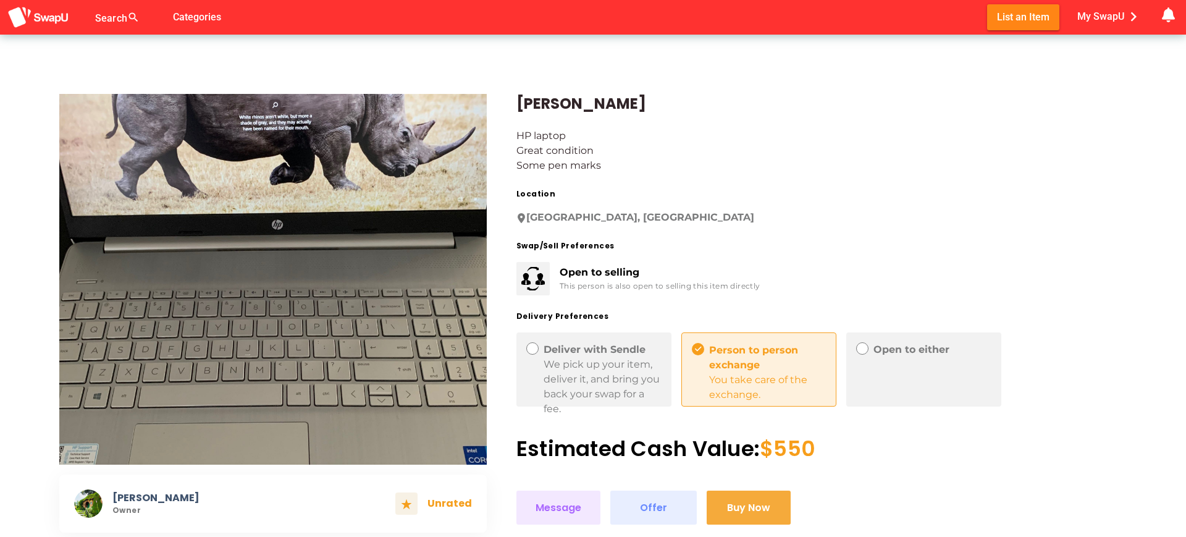
click at [718, 500] on button "Buy Now" at bounding box center [749, 507] width 84 height 34
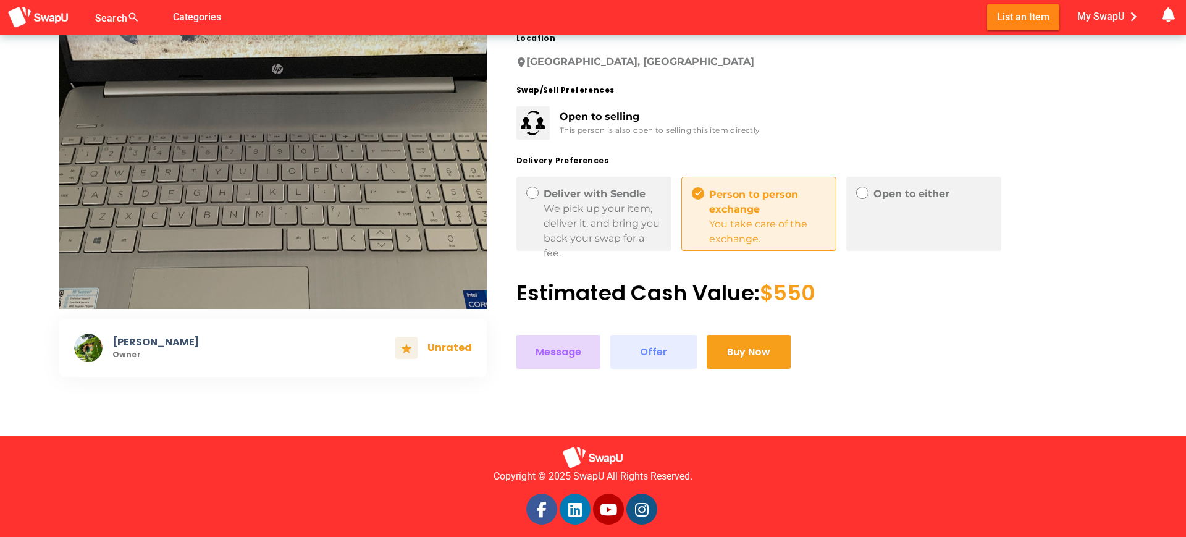
click at [573, 343] on button "Message" at bounding box center [558, 352] width 84 height 34
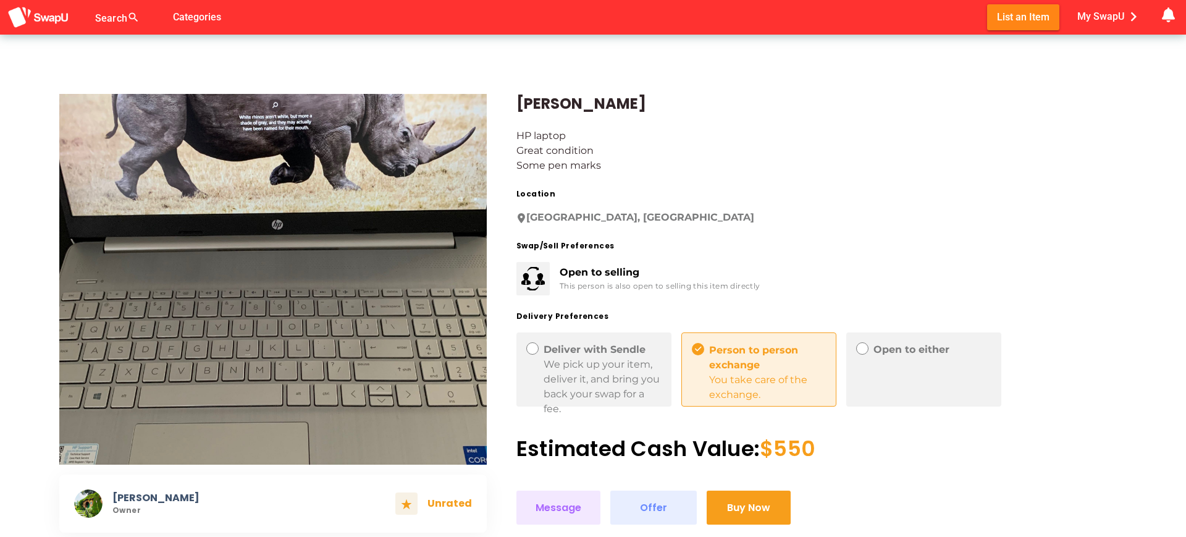
scroll to position [75, 0]
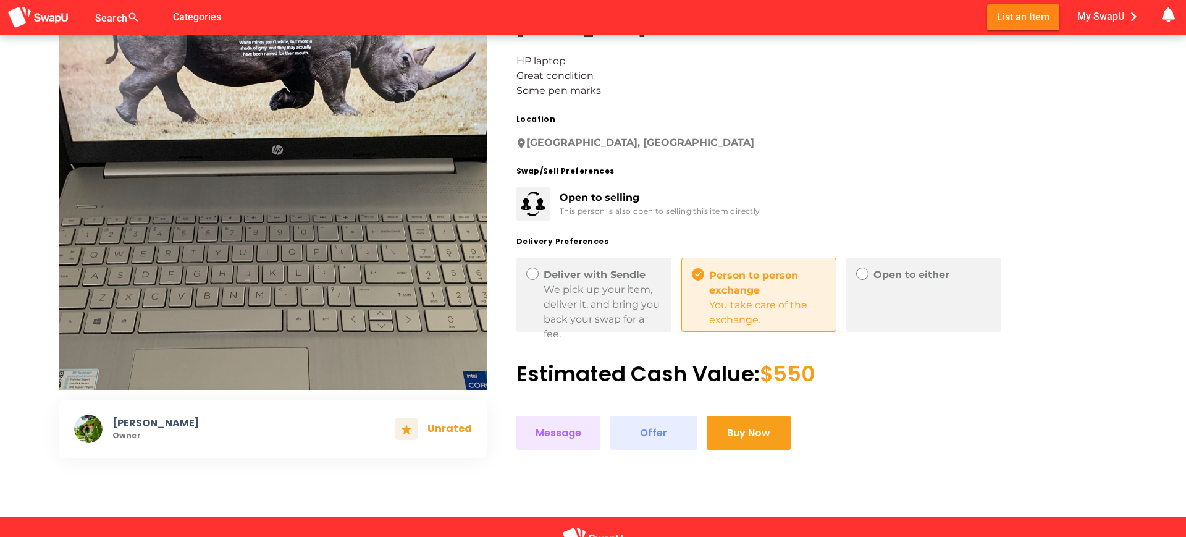
click at [86, 430] on img at bounding box center [88, 428] width 28 height 28
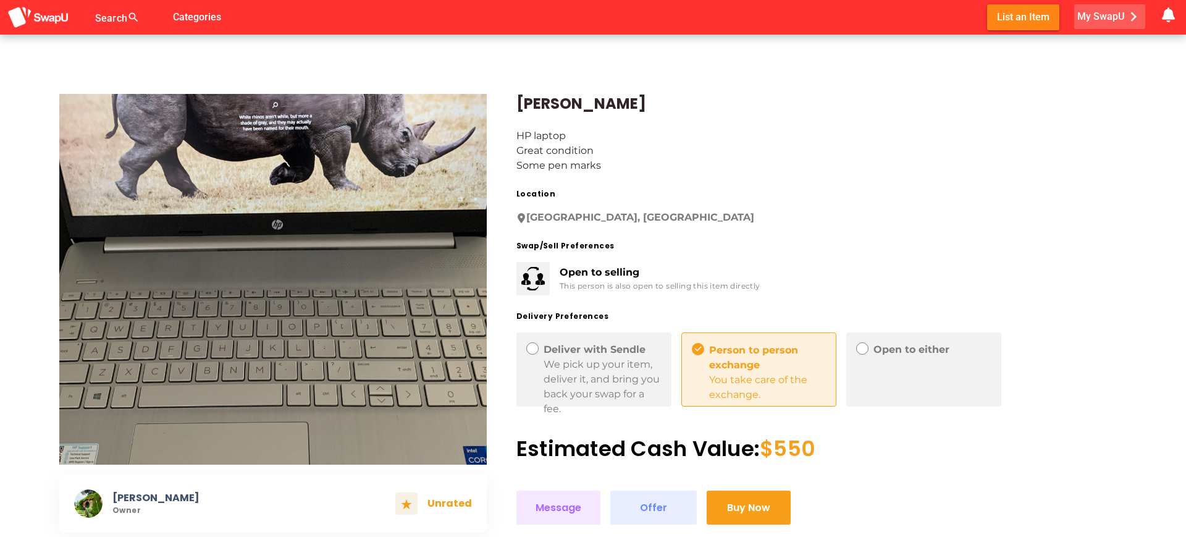
click at [1117, 14] on span "My SwapU chevron_right" at bounding box center [1109, 16] width 65 height 19
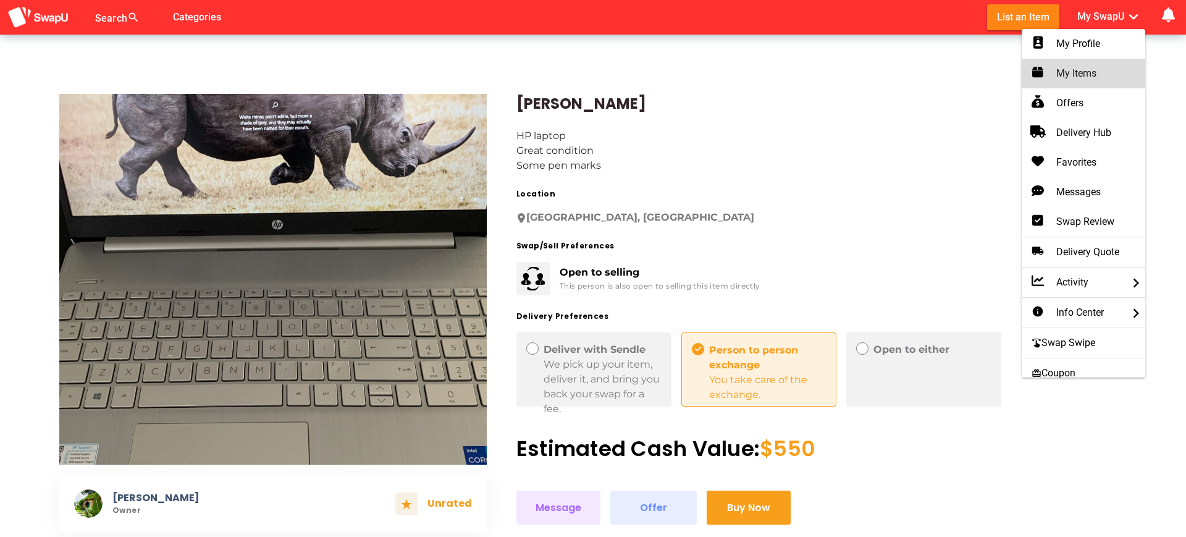
click at [1077, 72] on div "My Items" at bounding box center [1083, 73] width 104 height 15
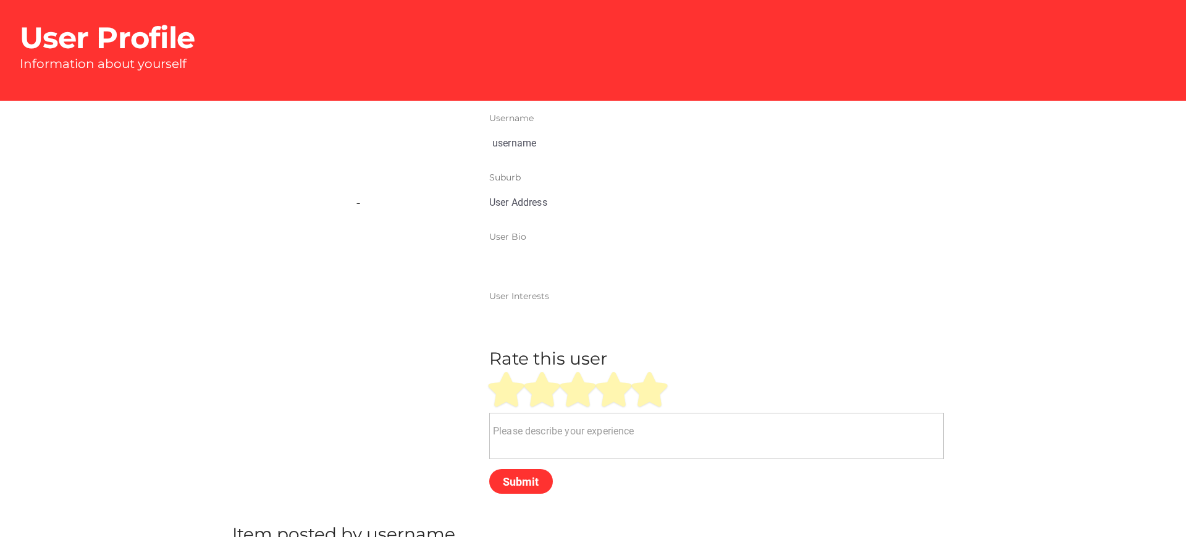
type input "[PERSON_NAME]"
type input "[GEOGRAPHIC_DATA], [GEOGRAPHIC_DATA]"
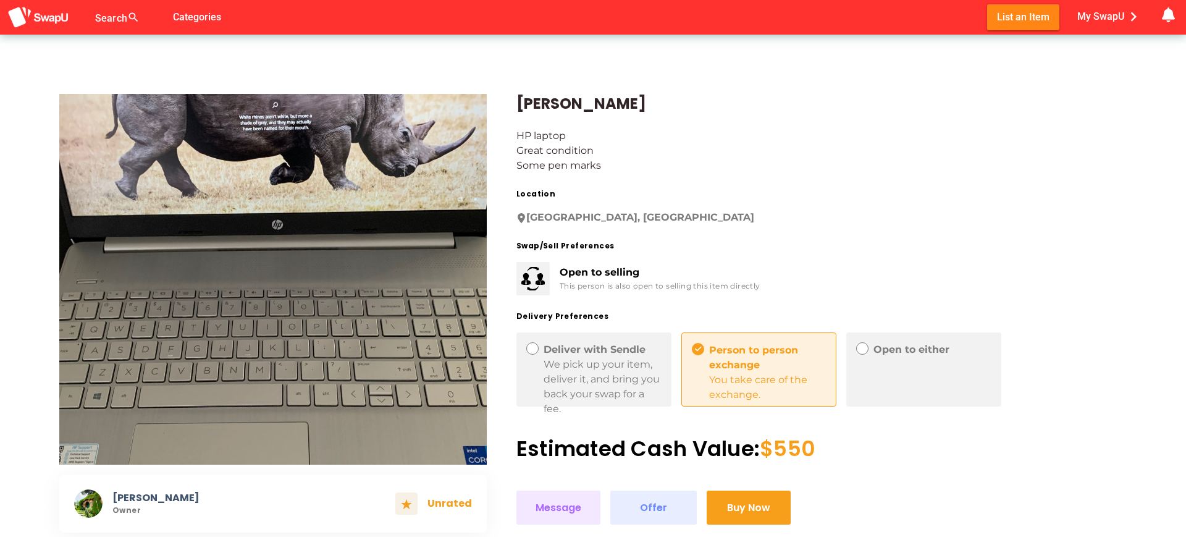
click at [572, 245] on div "Open to selling This person is also open to selling this item directly" at bounding box center [629, 268] width 264 height 53
click at [674, 253] on div "Open to selling This person is also open to selling this item directly" at bounding box center [629, 268] width 264 height 53
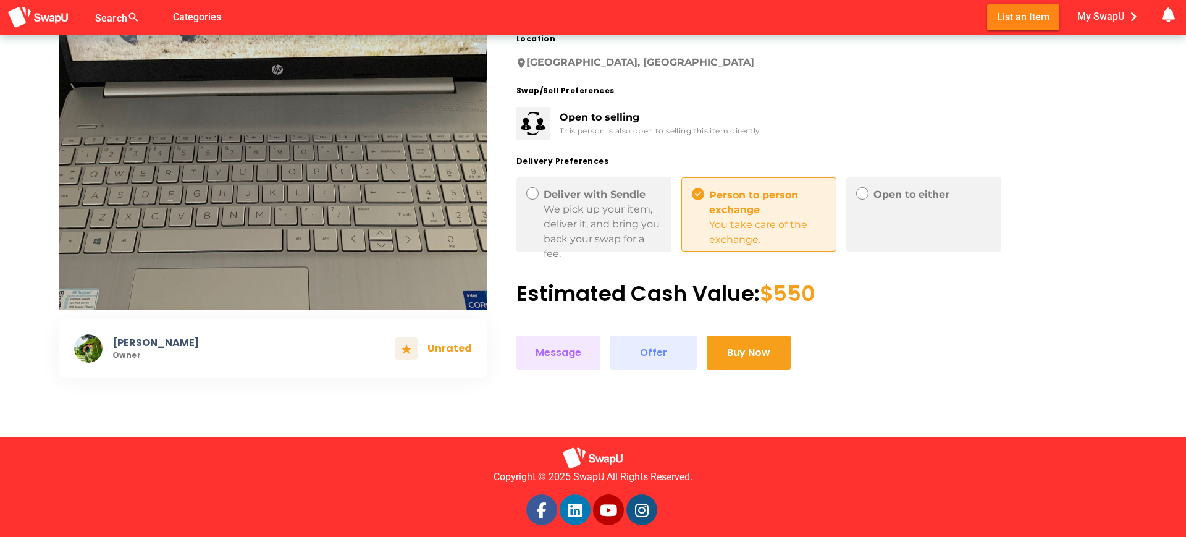
scroll to position [154, 0]
click at [624, 241] on div "We pick up your item, deliver it, and bring you back your swap for a fee." at bounding box center [603, 232] width 118 height 59
click at [530, 193] on icon at bounding box center [532, 193] width 7 height 7
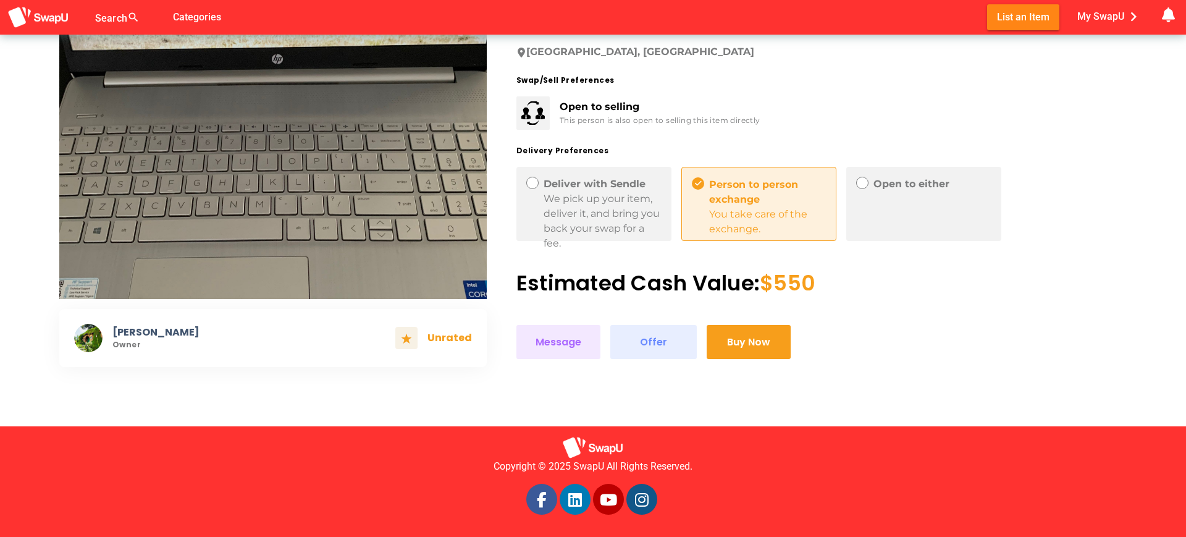
scroll to position [0, 0]
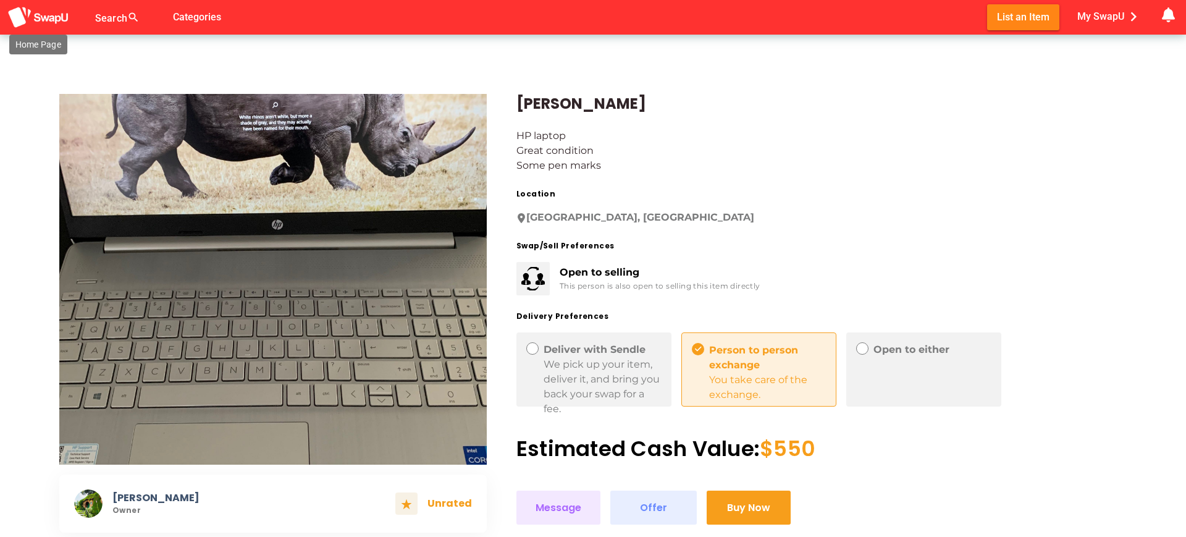
click at [28, 20] on img at bounding box center [38, 17] width 62 height 23
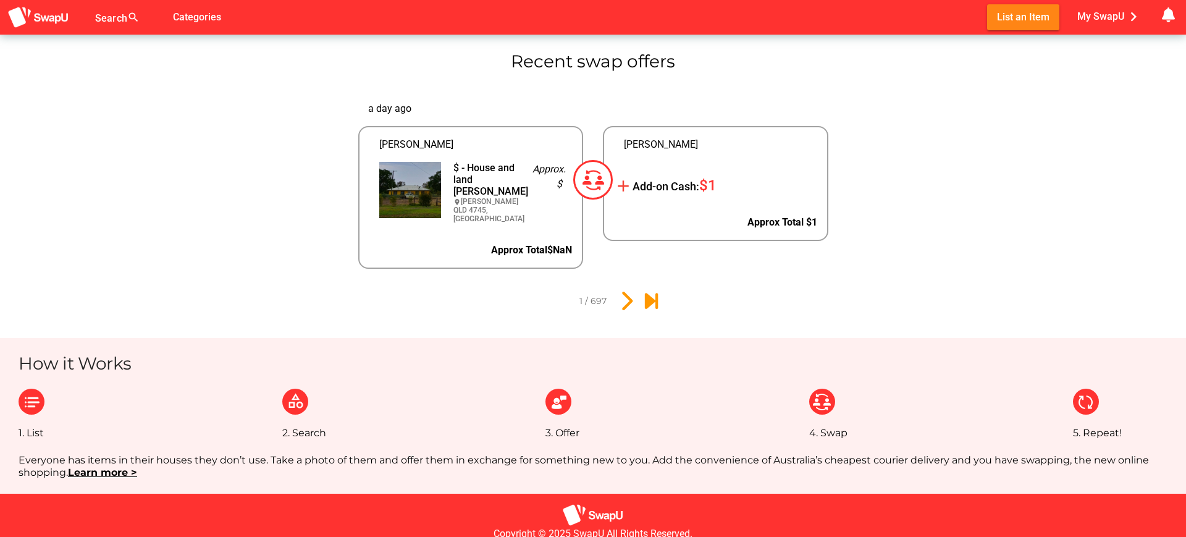
scroll to position [3354, 0]
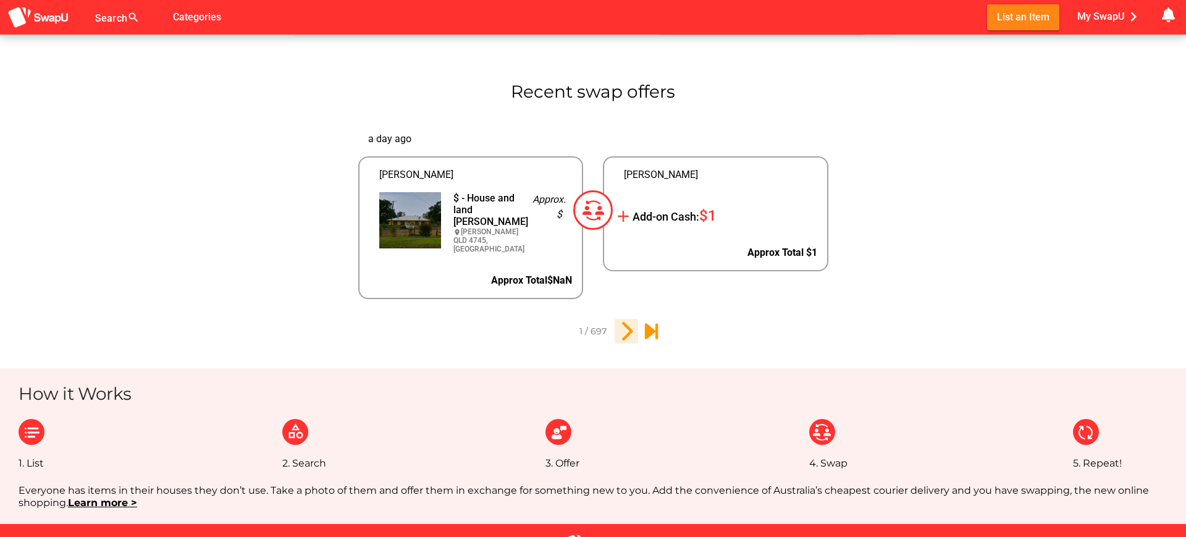
click at [626, 329] on icon "2" at bounding box center [626, 331] width 21 height 21
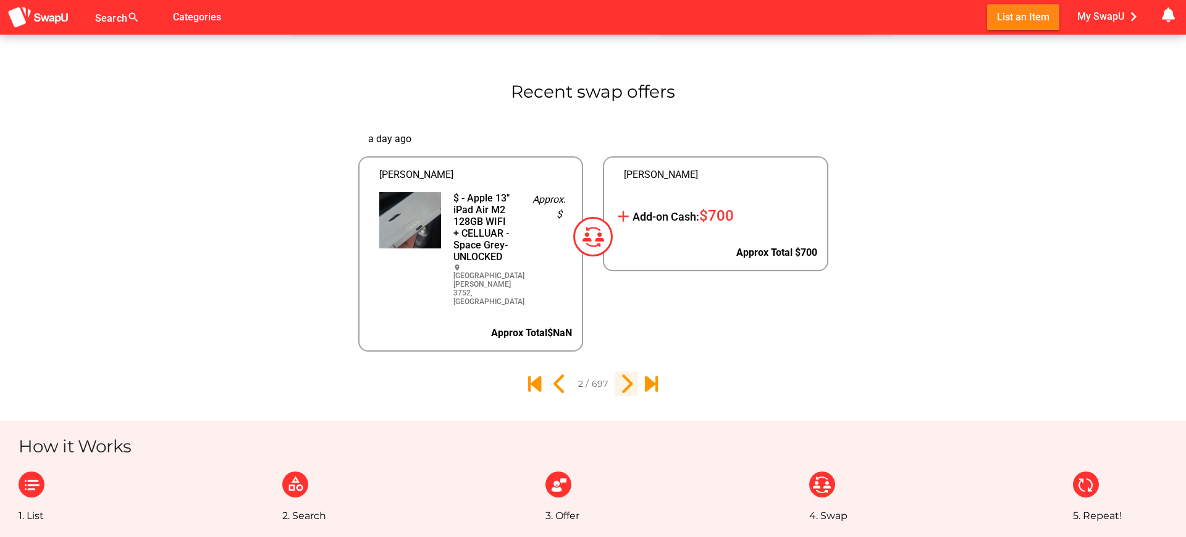
click at [628, 373] on icon "3" at bounding box center [626, 383] width 21 height 21
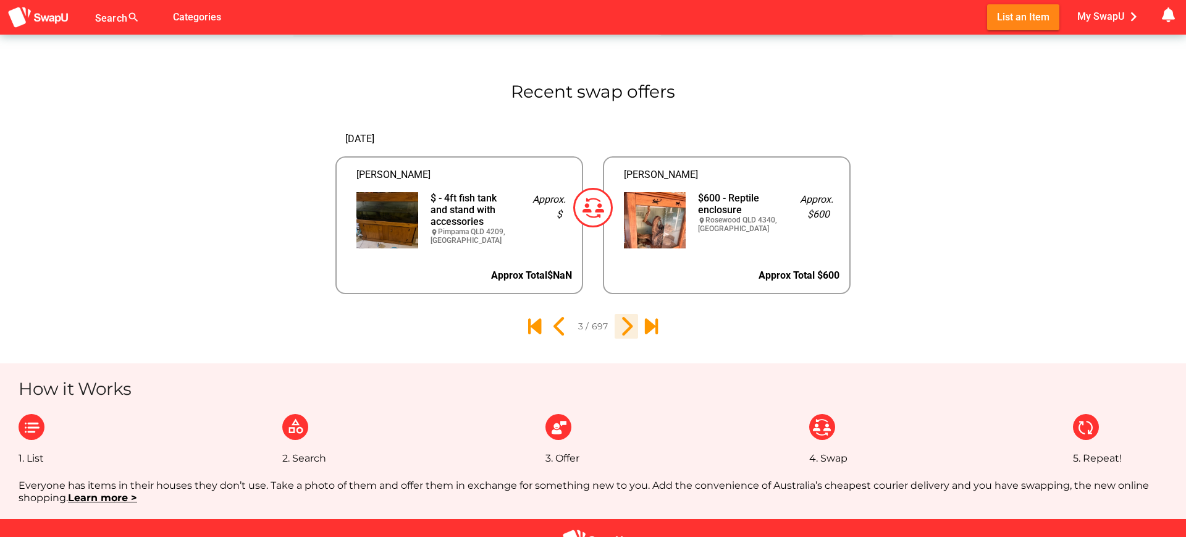
click at [626, 329] on icon "4" at bounding box center [626, 326] width 21 height 21
click at [650, 322] on icon "697" at bounding box center [650, 326] width 21 height 21
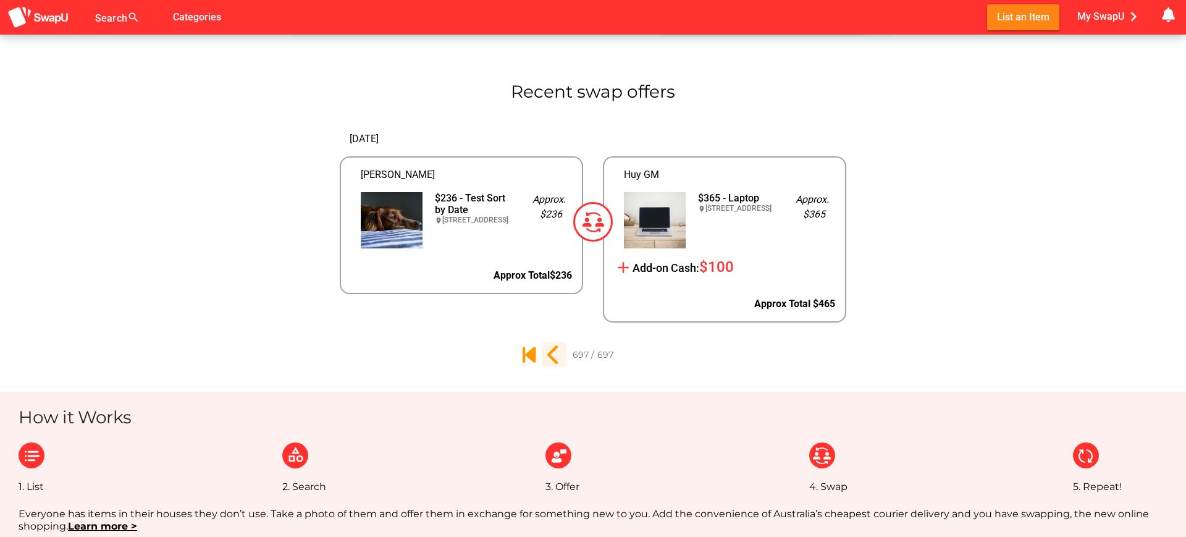
click at [551, 355] on icon "696" at bounding box center [554, 354] width 21 height 21
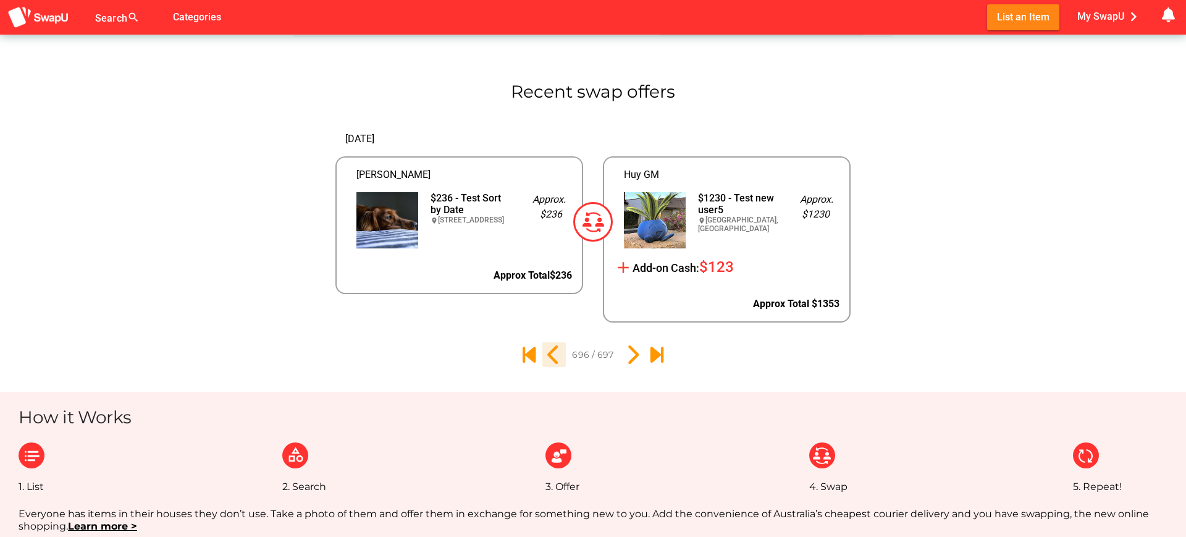
click at [553, 350] on icon "695" at bounding box center [554, 354] width 21 height 21
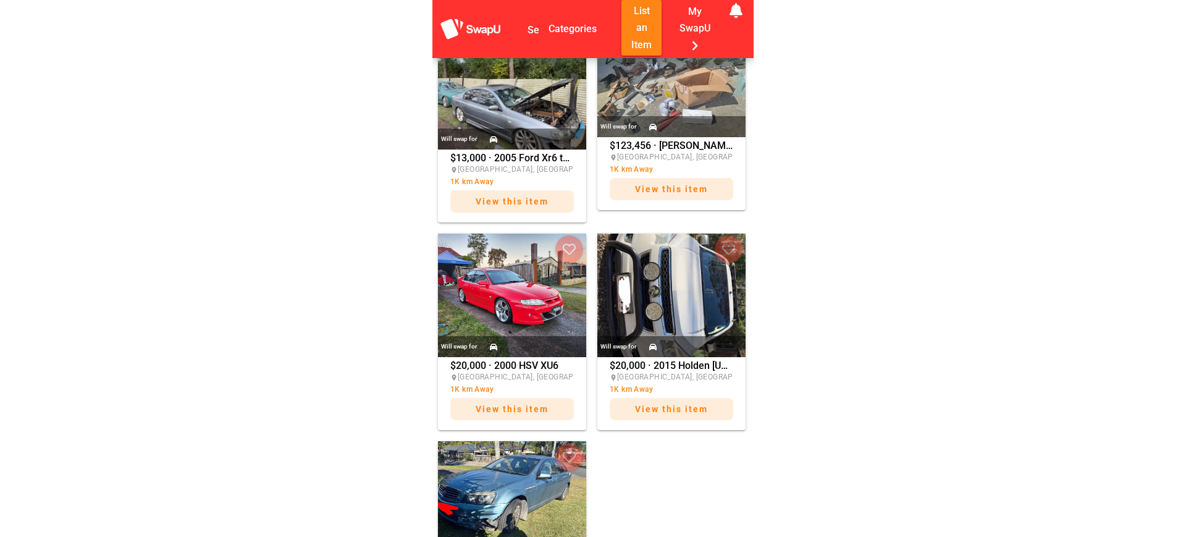
scroll to position [946, 0]
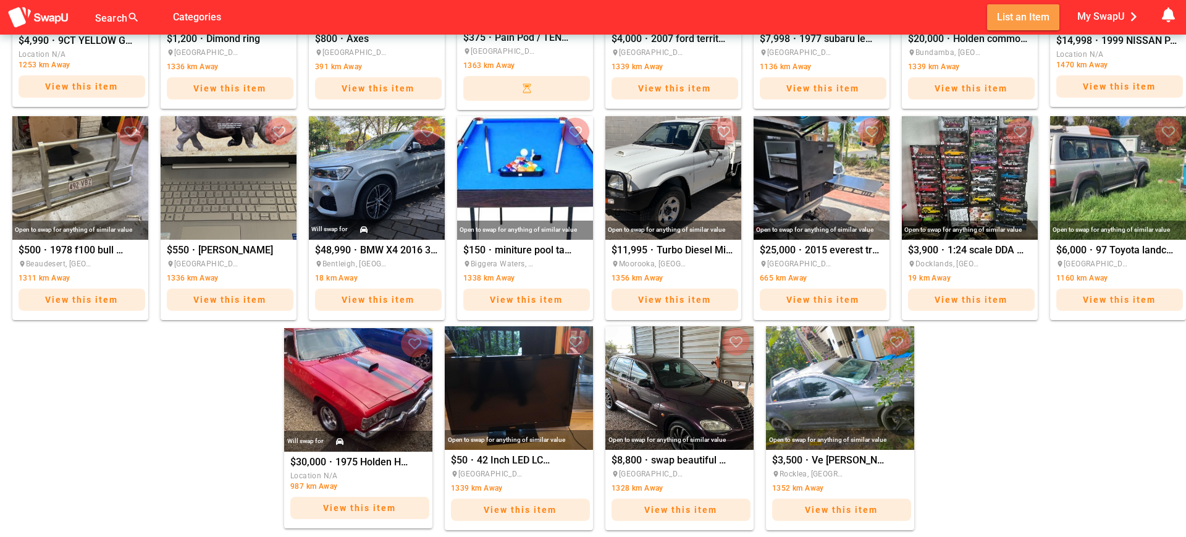
click at [1018, 18] on span "List an Item" at bounding box center [1023, 17] width 52 height 17
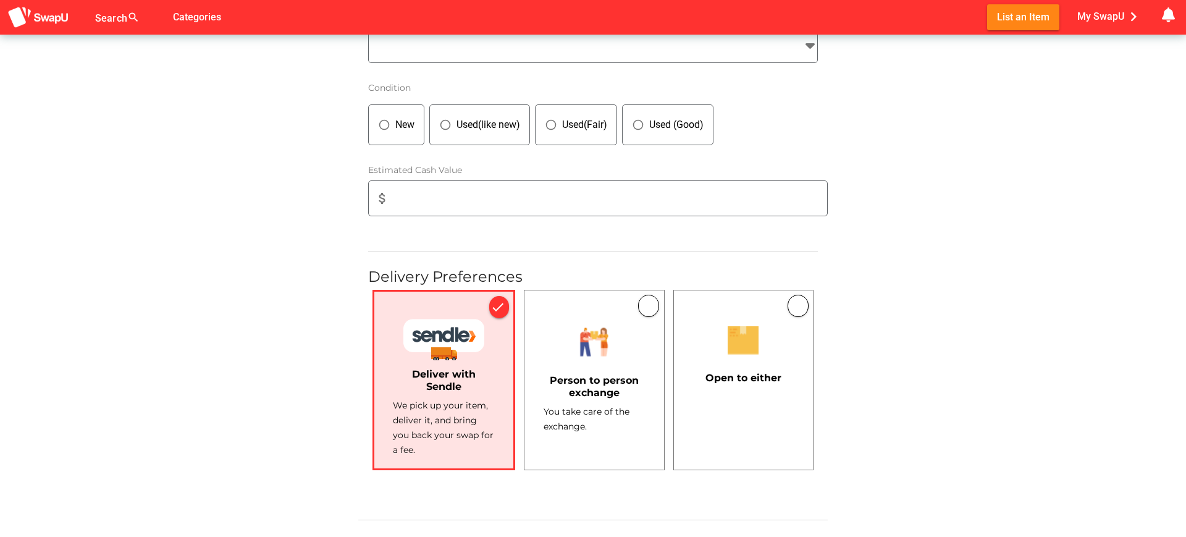
scroll to position [638, 0]
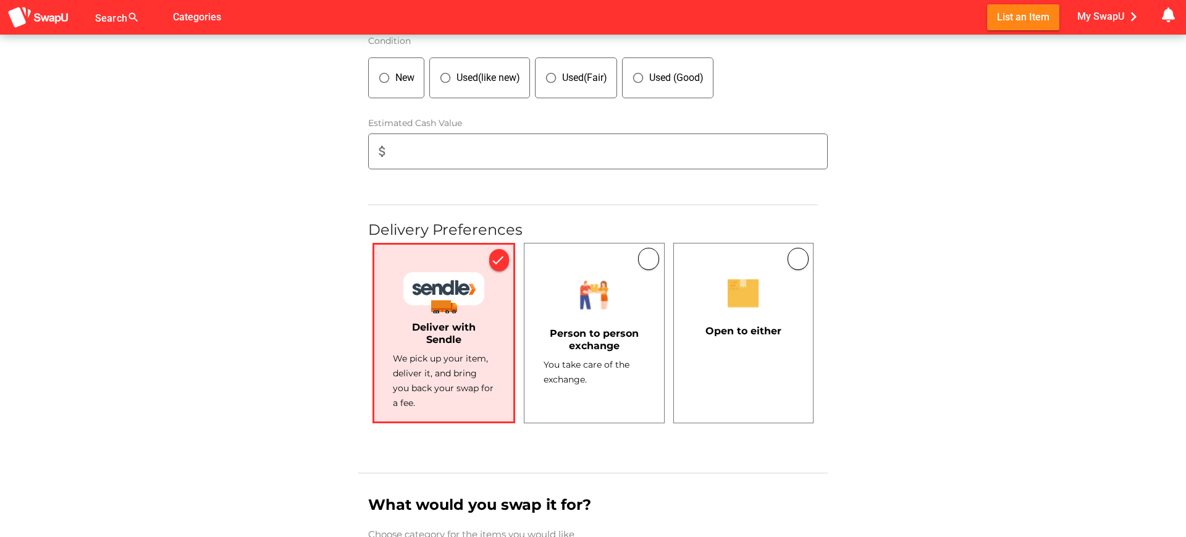
click at [582, 373] on div "You take care of the exchange." at bounding box center [594, 372] width 101 height 30
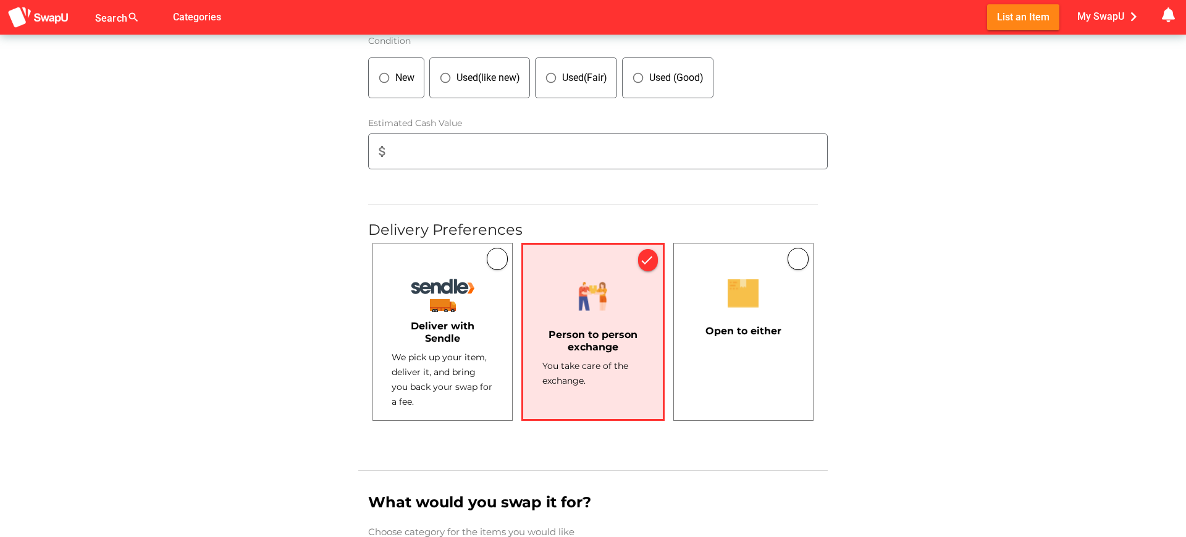
click at [469, 384] on span "We pick up your item, deliver it, and bring you back your swap for a fee." at bounding box center [442, 379] width 101 height 56
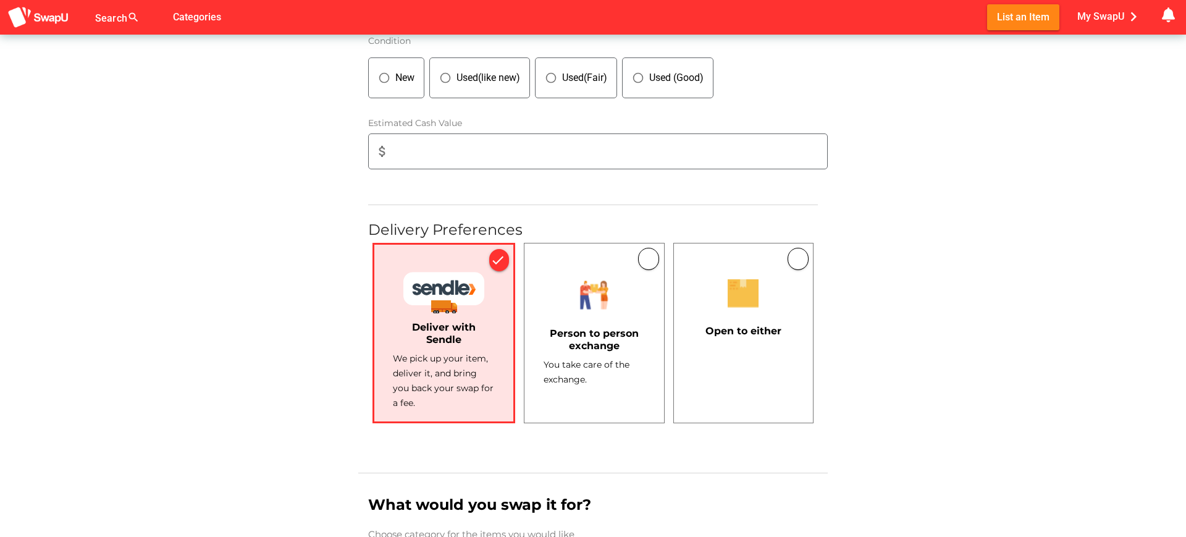
click at [845, 338] on div "Item Add Upload your product photos (Maximum 3) collections Browse Photos photo…" at bounding box center [593, 187] width 1186 height 1580
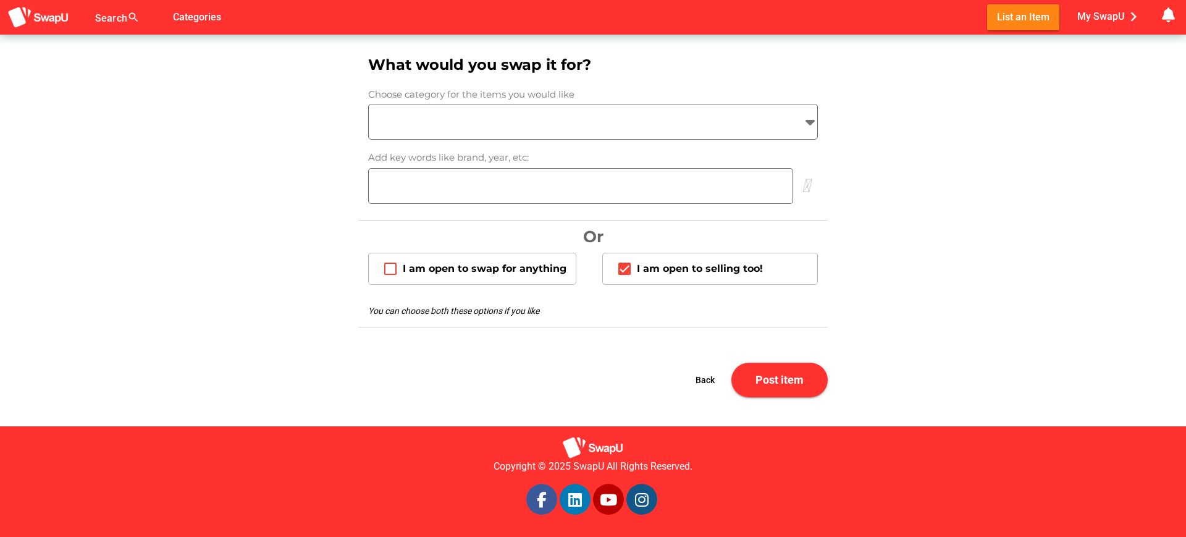
scroll to position [1004, 0]
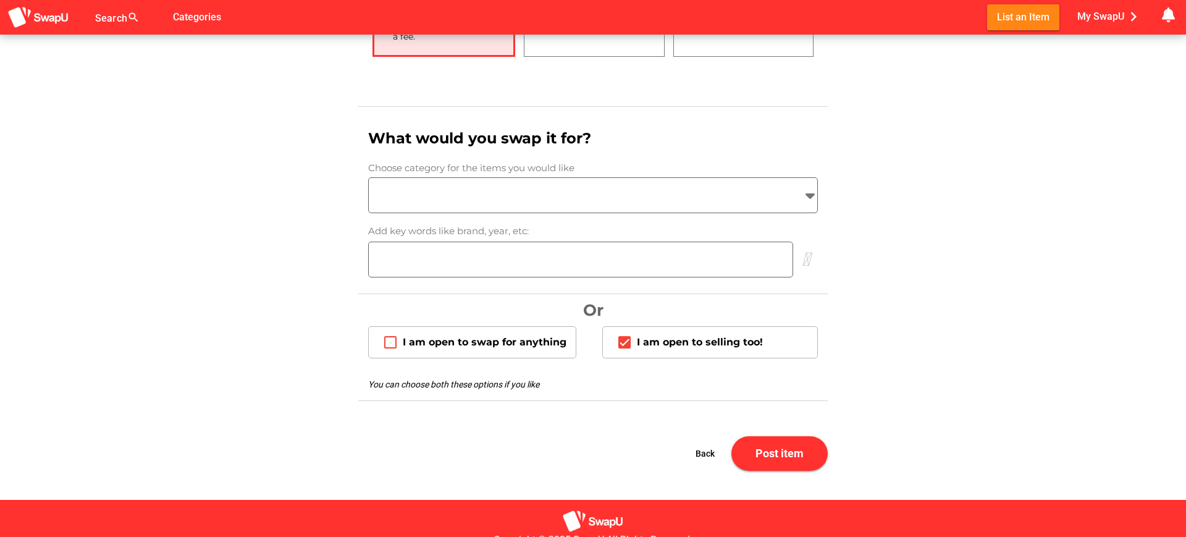
click at [804, 197] on icon at bounding box center [809, 195] width 15 height 15
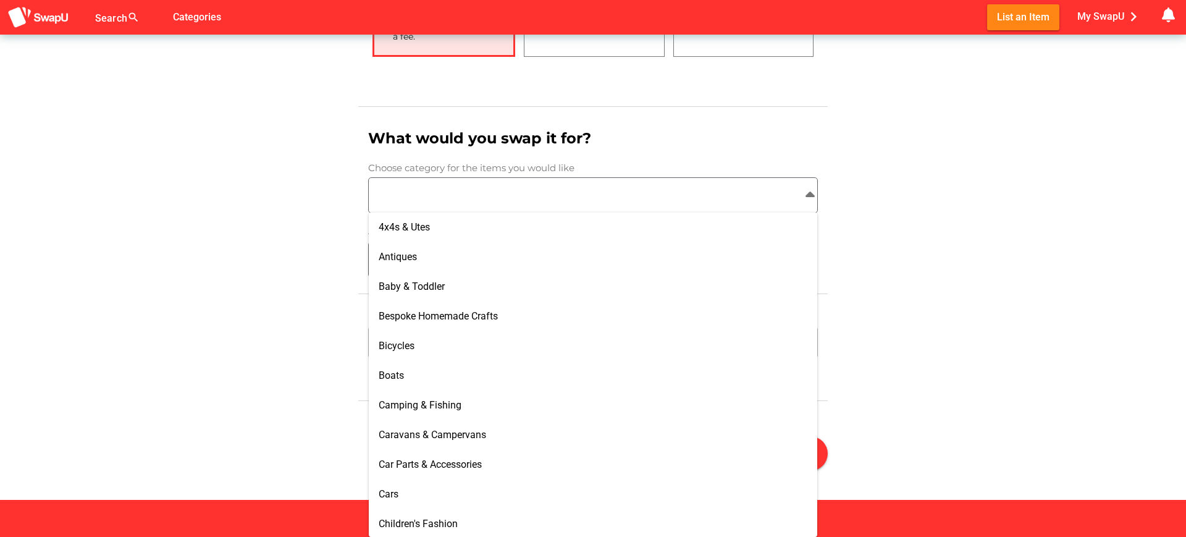
click at [804, 197] on icon at bounding box center [809, 195] width 15 height 15
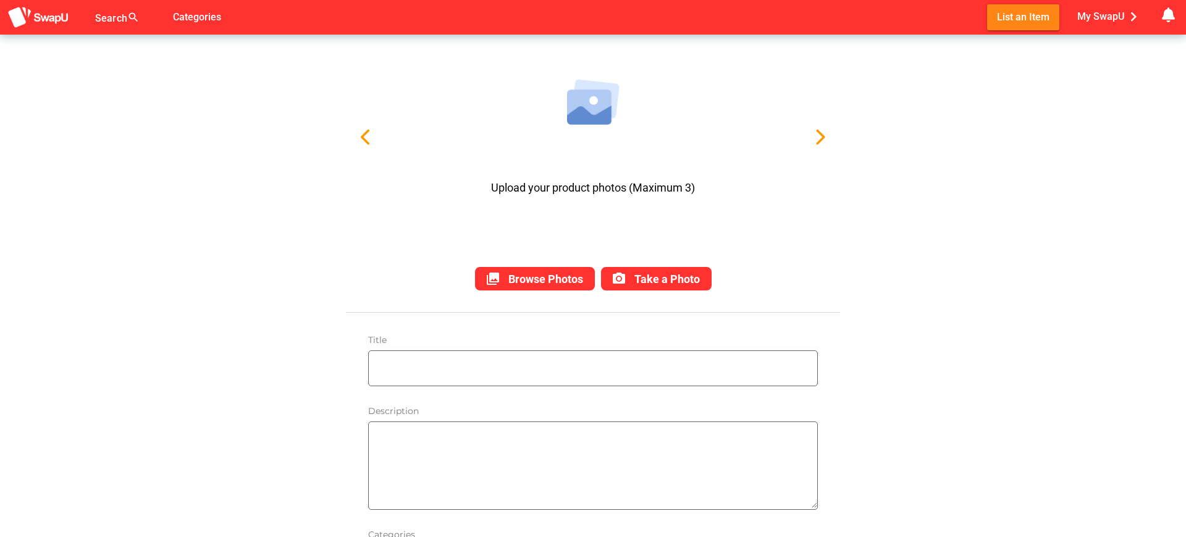
scroll to position [0, 0]
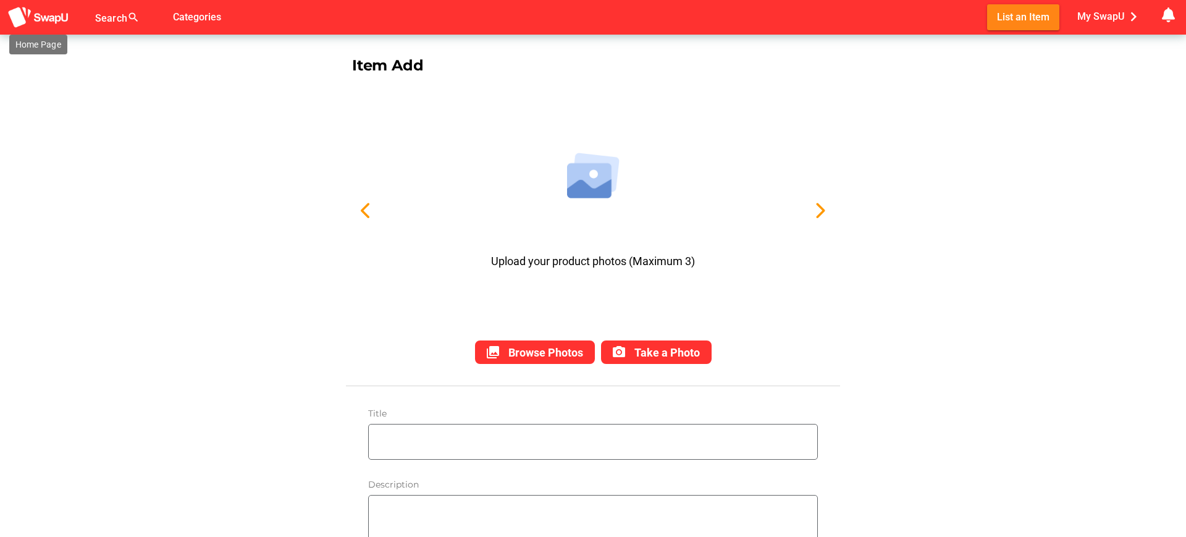
click at [23, 15] on img at bounding box center [38, 17] width 62 height 23
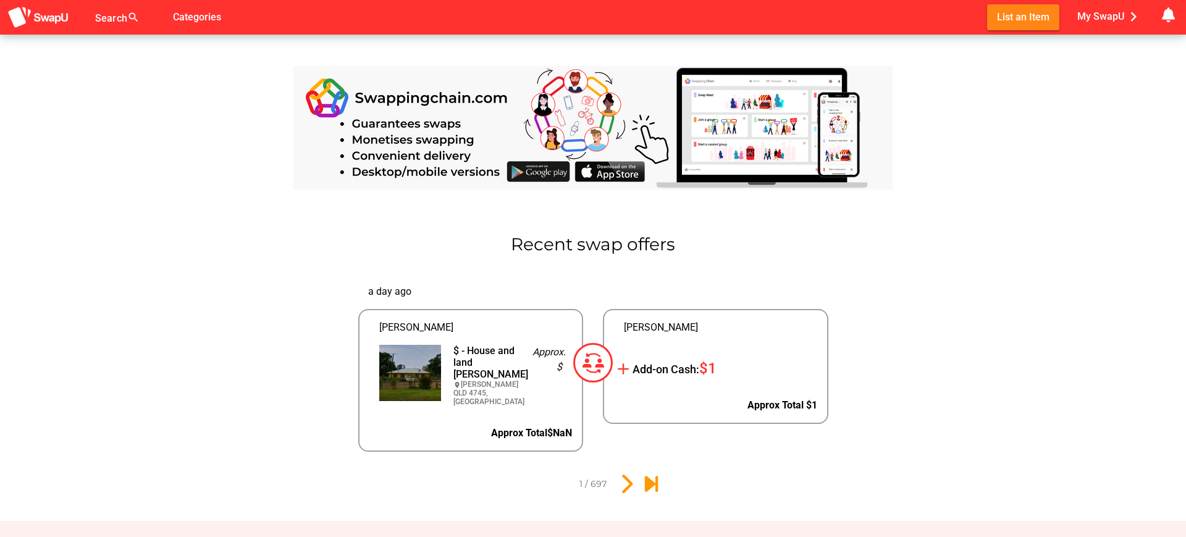
scroll to position [3115, 0]
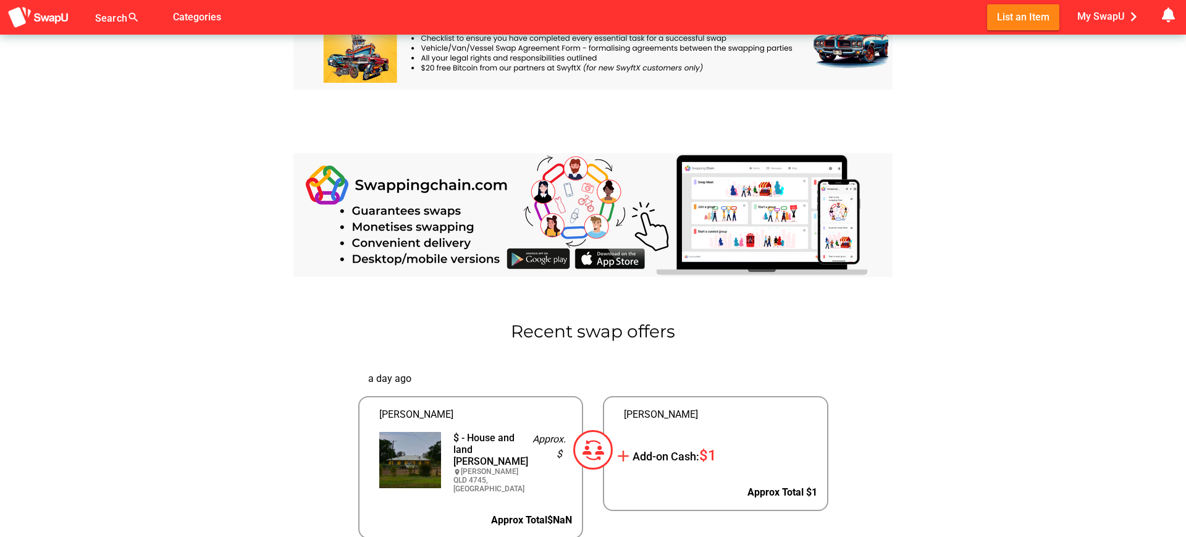
click at [568, 211] on img at bounding box center [592, 215] width 599 height 124
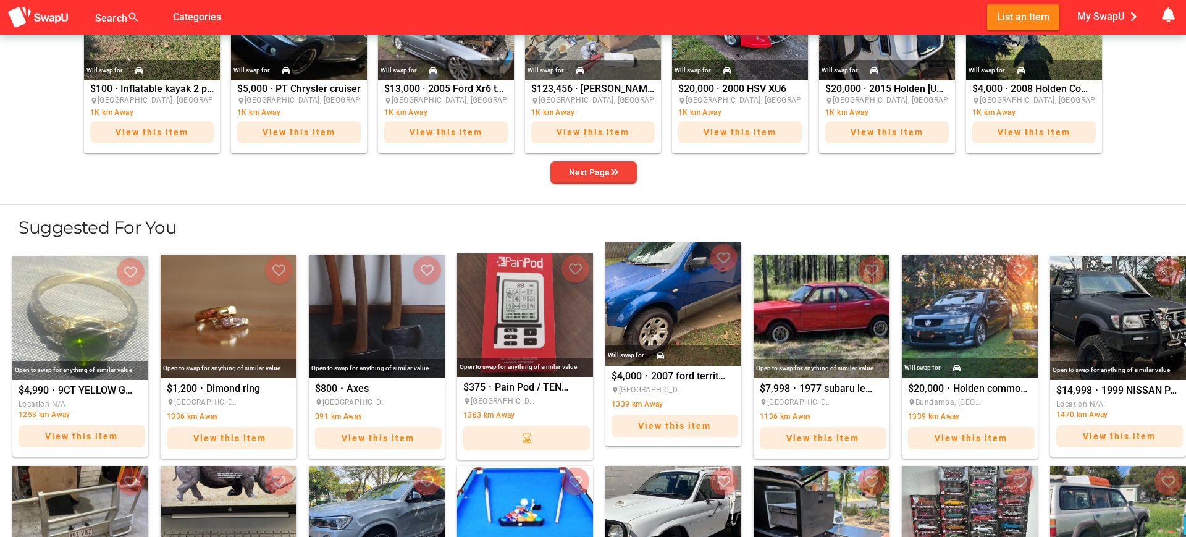
scroll to position [659, 0]
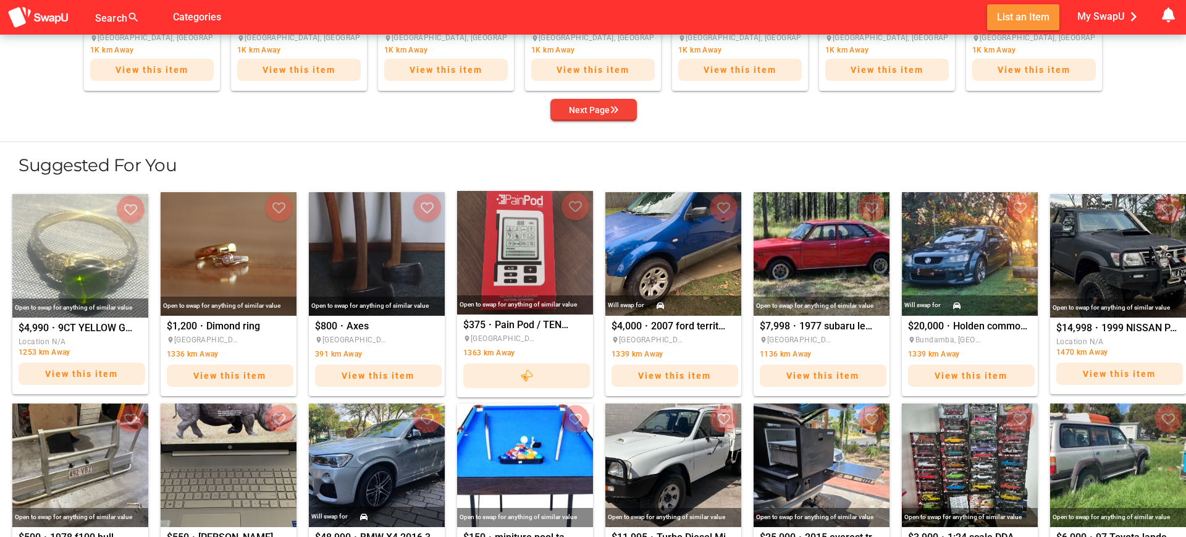
click at [1025, 20] on span "List an Item" at bounding box center [1023, 17] width 52 height 17
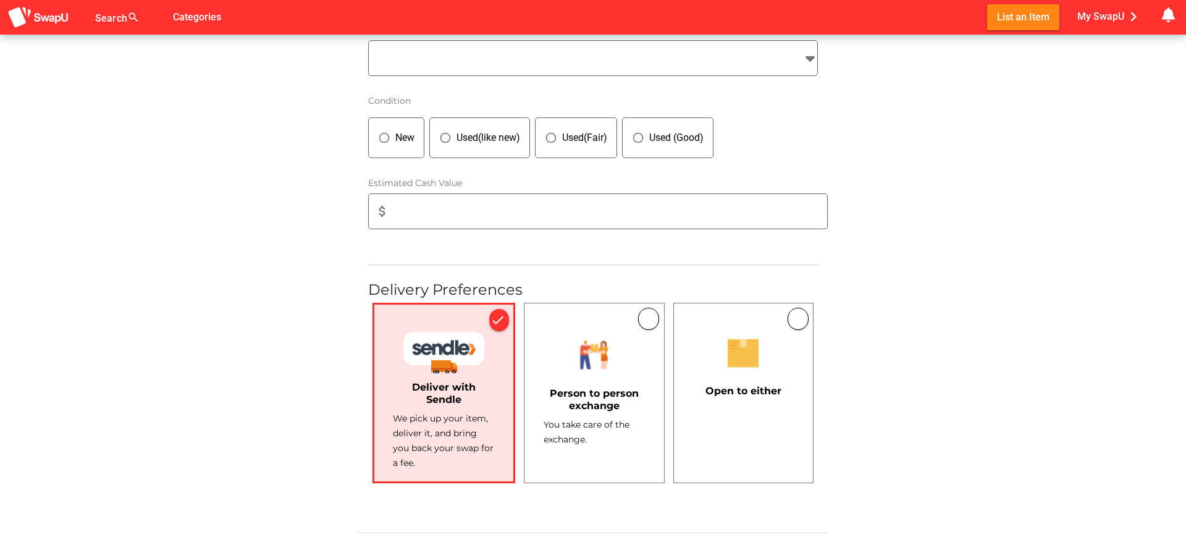
scroll to position [547, 0]
